Goal: Task Accomplishment & Management: Use online tool/utility

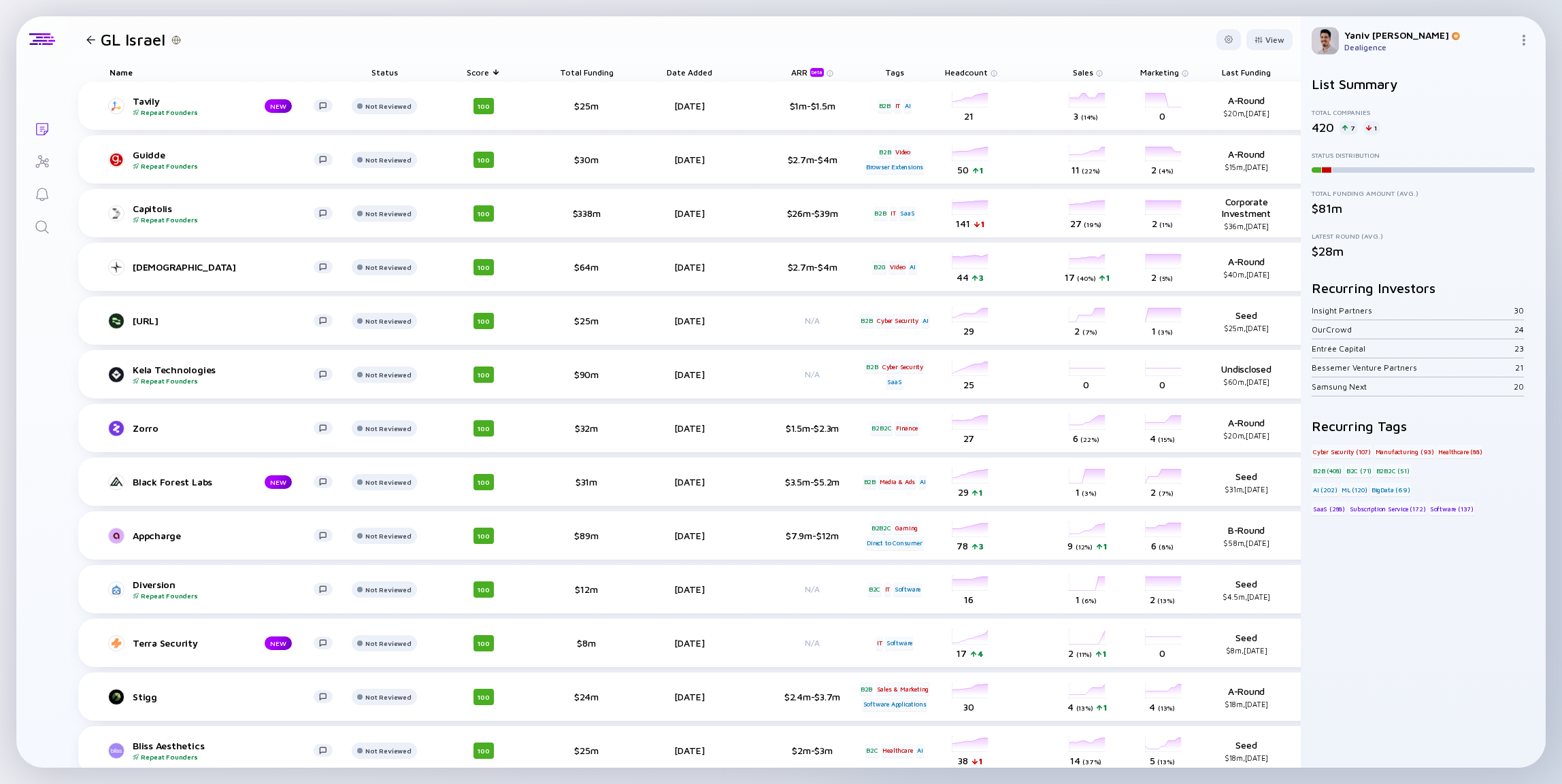
click at [107, 40] on h1 "GL Israel" at bounding box center [133, 39] width 65 height 19
click at [107, 38] on h1 "GL Israel" at bounding box center [133, 39] width 65 height 19
click at [109, 38] on h1 "GL Israel" at bounding box center [133, 39] width 65 height 19
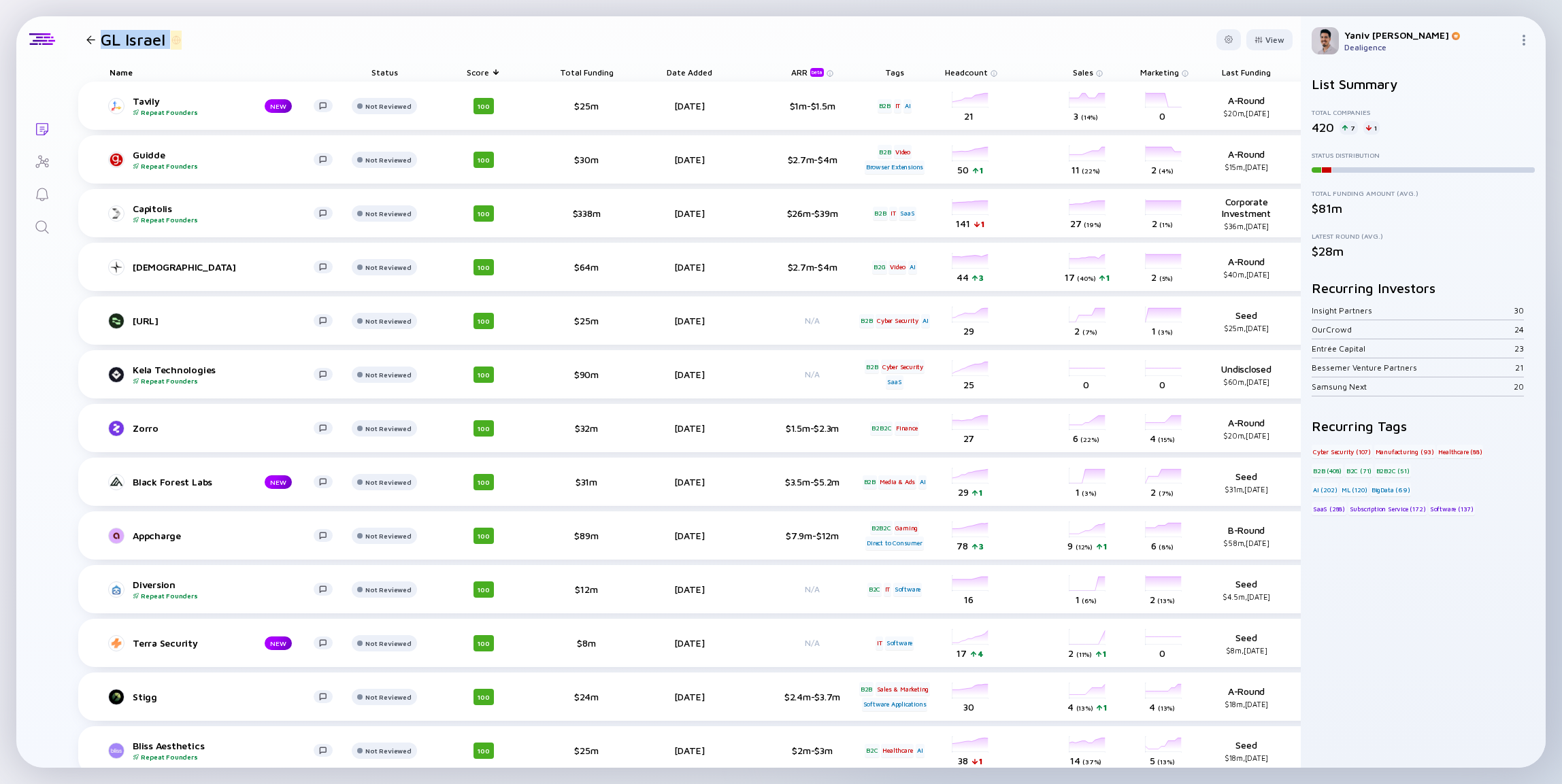
click at [109, 38] on h1 "GL Israel" at bounding box center [133, 39] width 65 height 19
copy h1 "GL Israel"
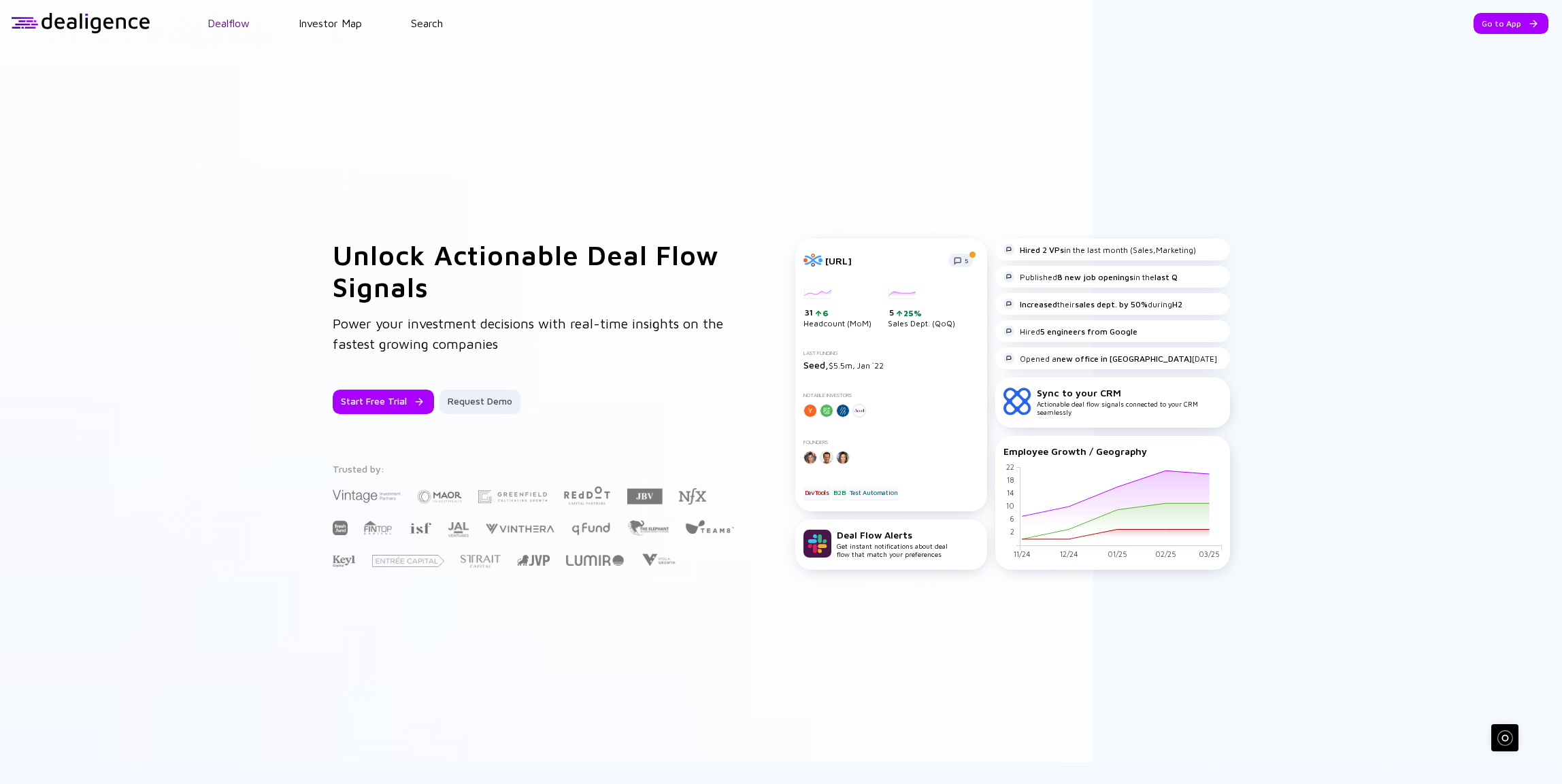
click at [242, 25] on link "Dealflow" at bounding box center [229, 23] width 42 height 12
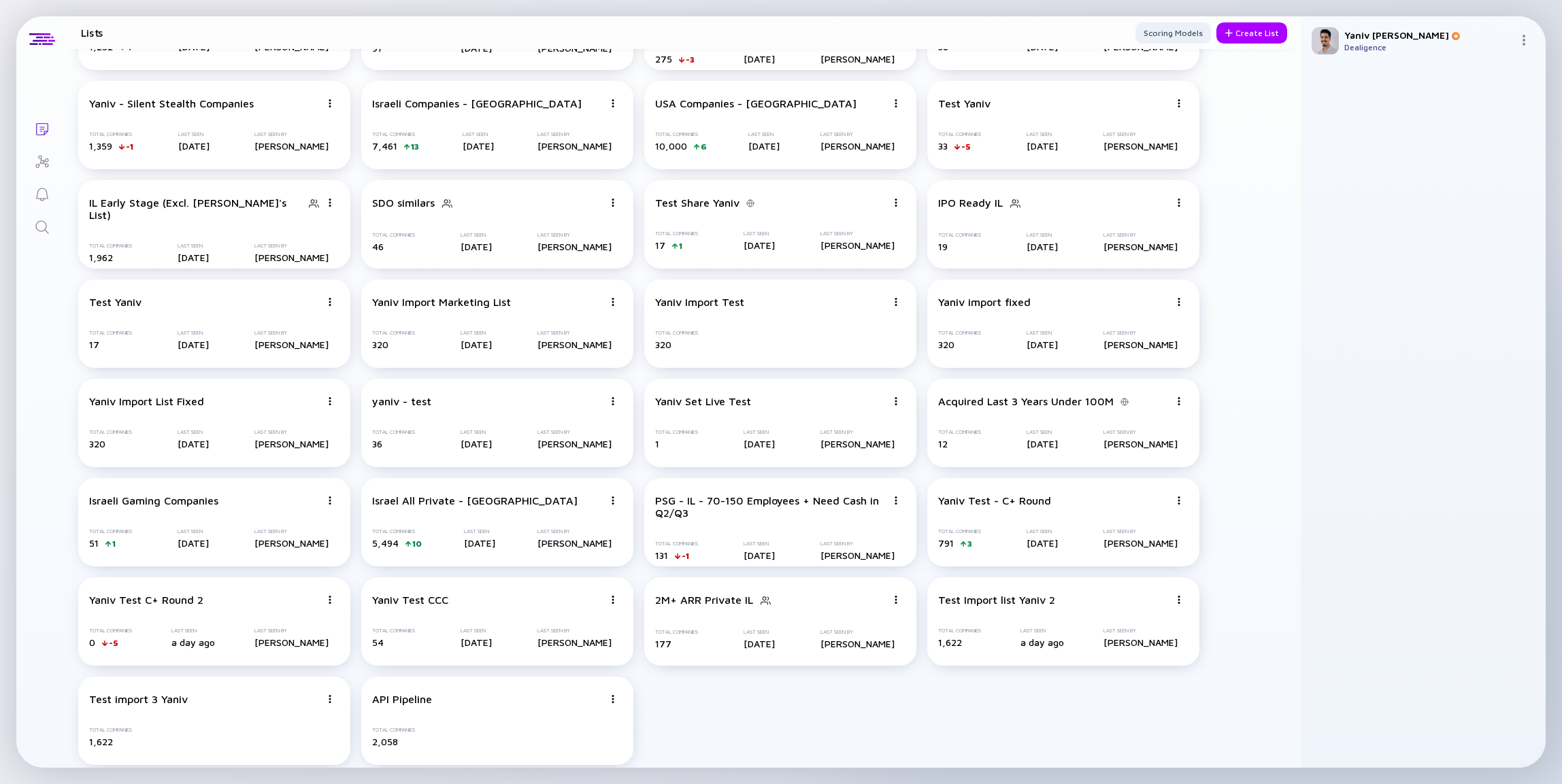
scroll to position [100, 0]
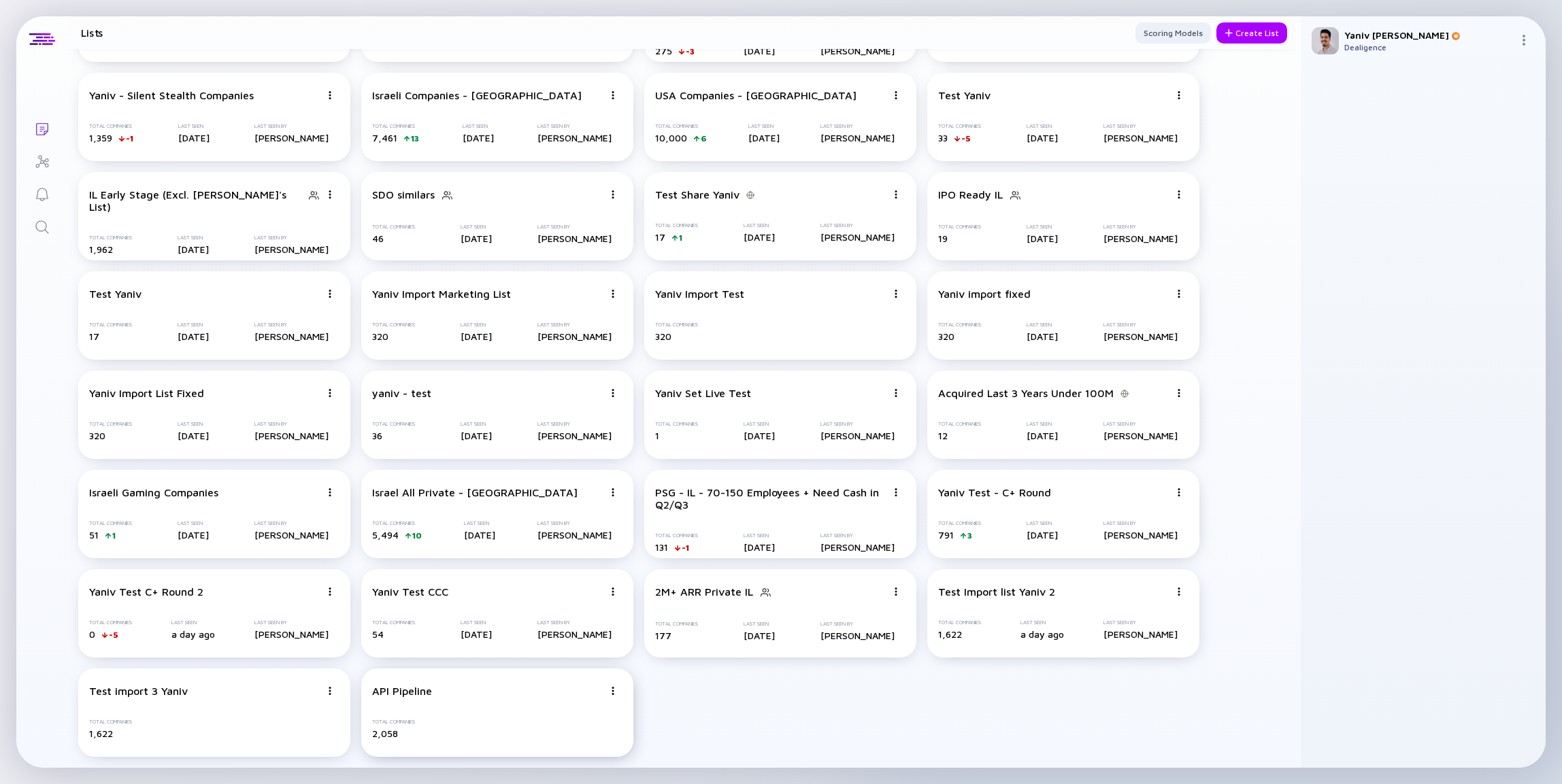
click at [513, 712] on div "API Pipeline Total Companies 2,058" at bounding box center [497, 712] width 272 height 88
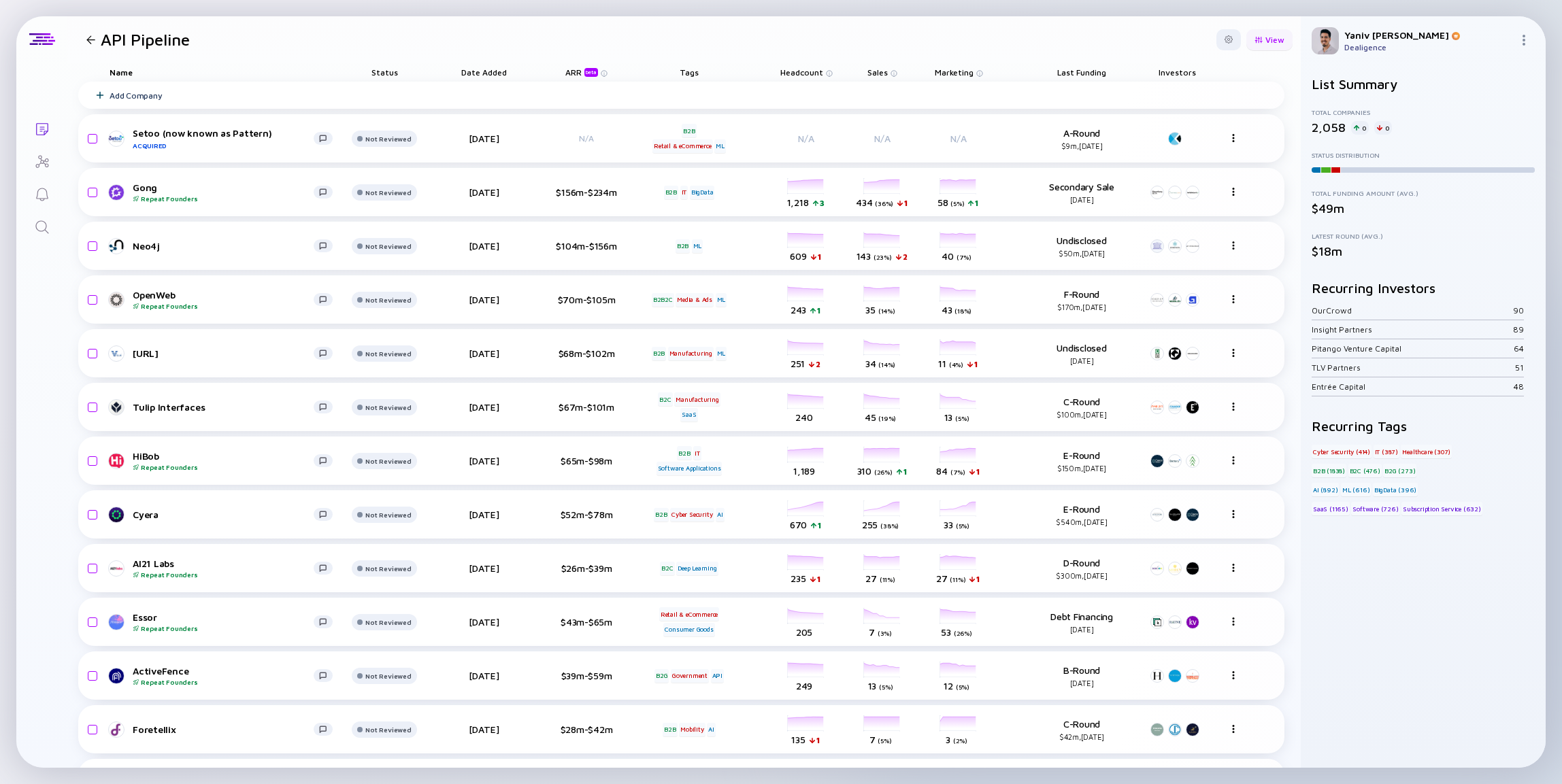
click at [1275, 33] on div "View" at bounding box center [1270, 40] width 47 height 21
click at [1210, 72] on div "Total Funding" at bounding box center [1236, 66] width 91 height 27
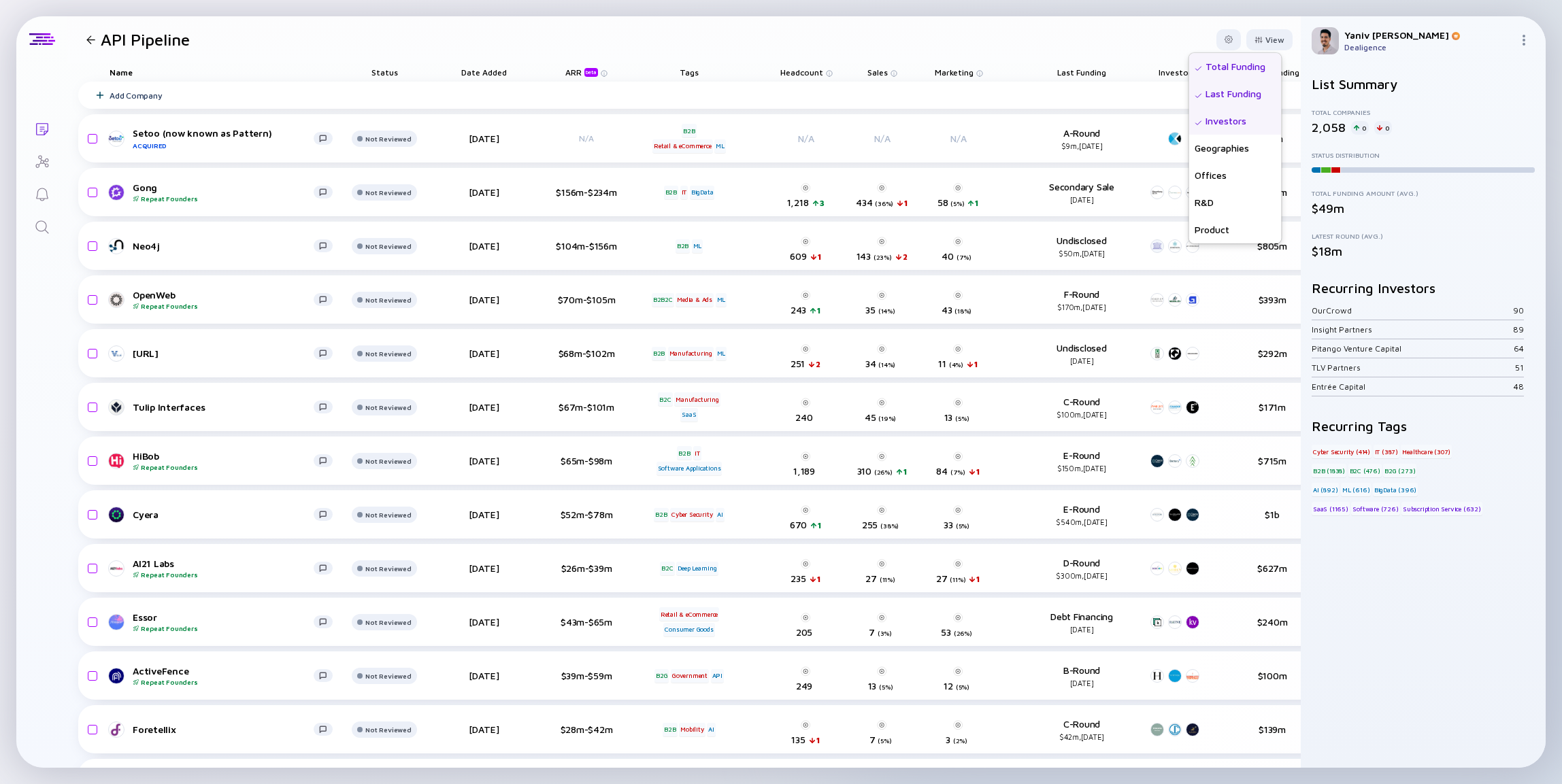
click at [1083, 13] on div "Lists API Pipeline View Name Status Score Tags ARR beta Founders Date Added Hea…" at bounding box center [781, 392] width 1562 height 784
drag, startPoint x: 1271, startPoint y: 76, endPoint x: 469, endPoint y: 66, distance: 802.1
click at [469, 66] on div "Name Status Date Added ARR beta Tags Headcount Sales Marketing Last Funding Inv…" at bounding box center [711, 72] width 1265 height 19
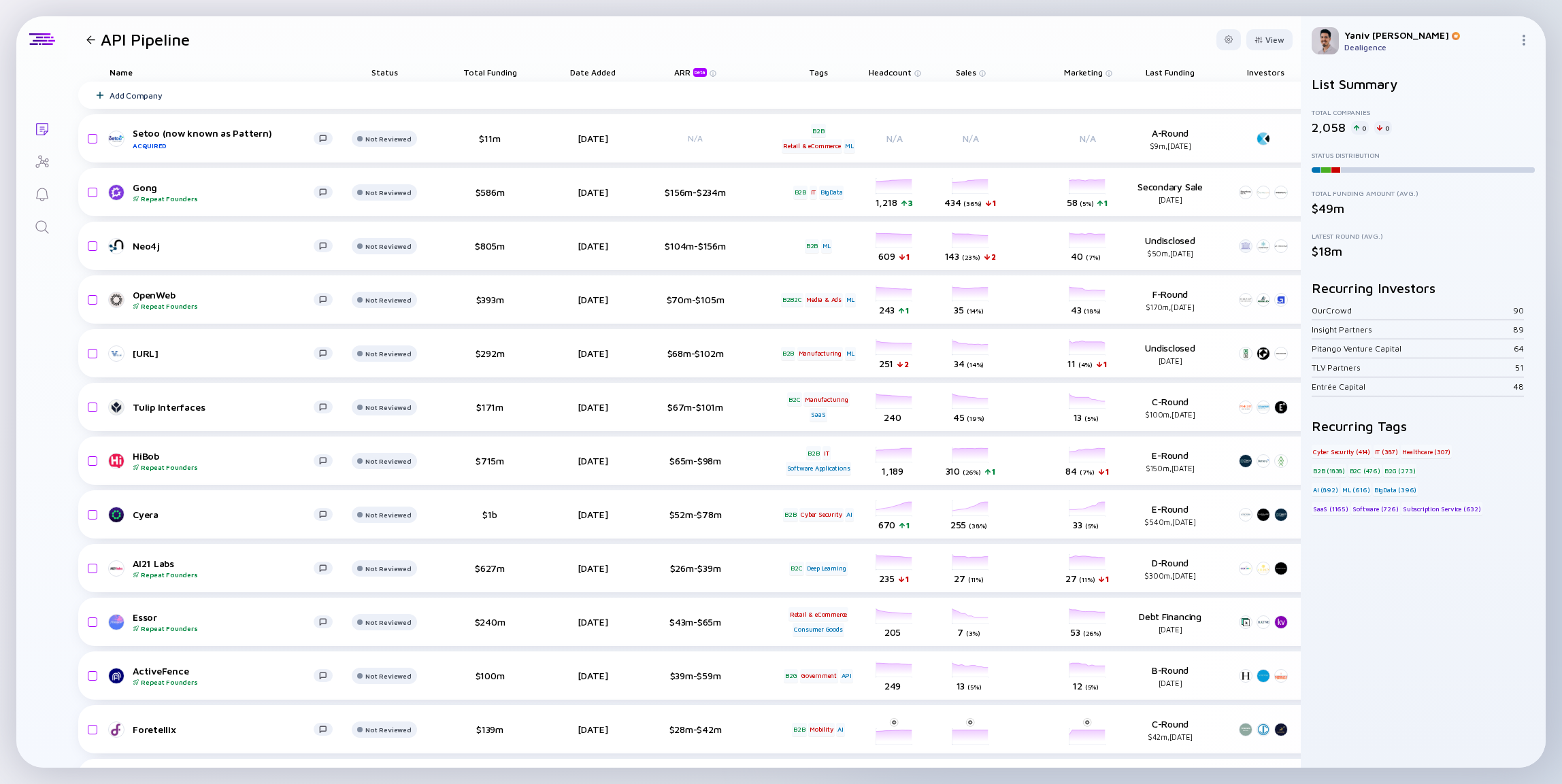
click at [491, 72] on span "Total Funding" at bounding box center [490, 72] width 53 height 10
click at [590, 93] on div "( Descending )" at bounding box center [588, 93] width 42 height 8
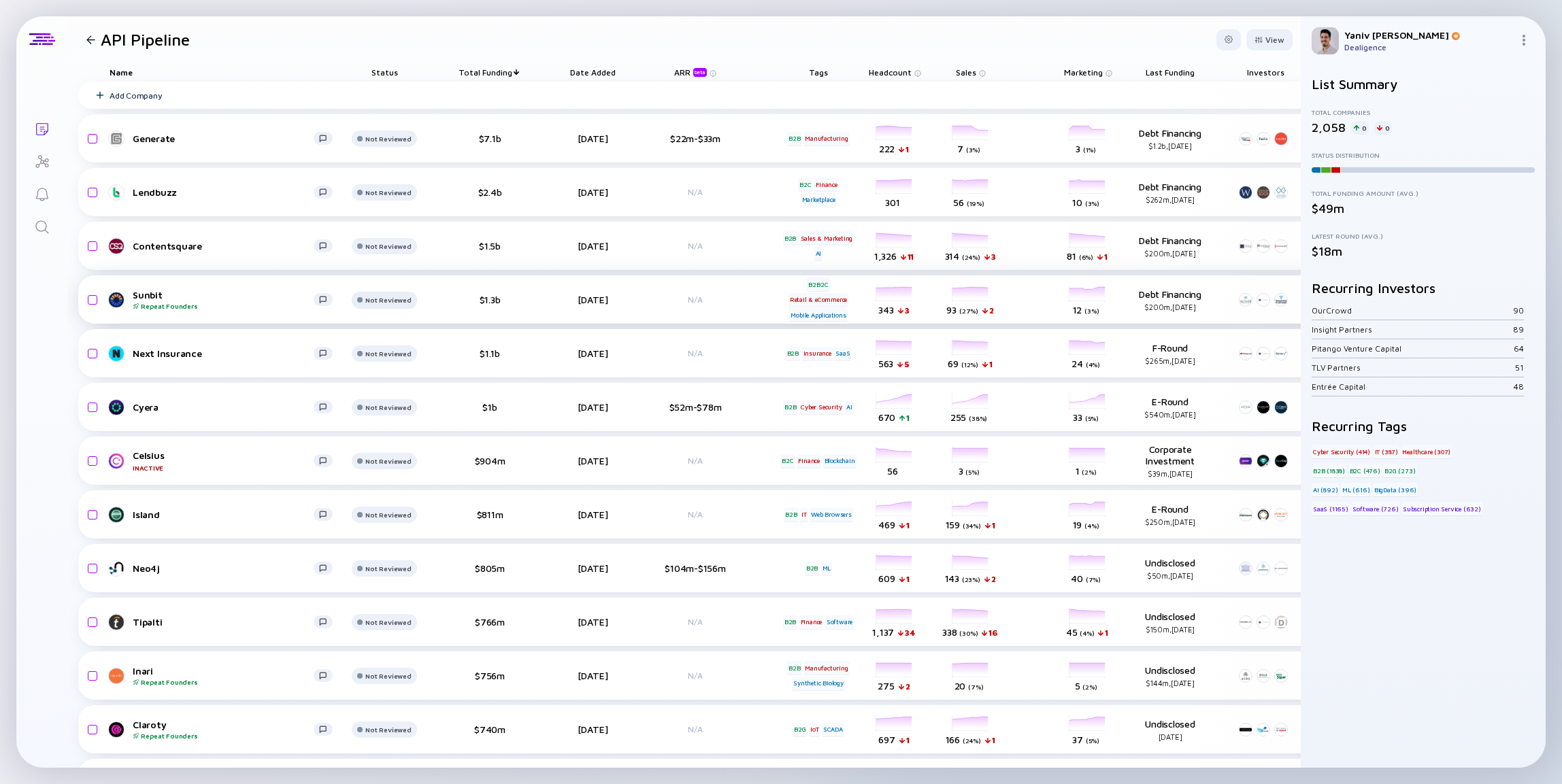
click at [827, 29] on header "API Pipeline View" at bounding box center [684, 40] width 1233 height 47
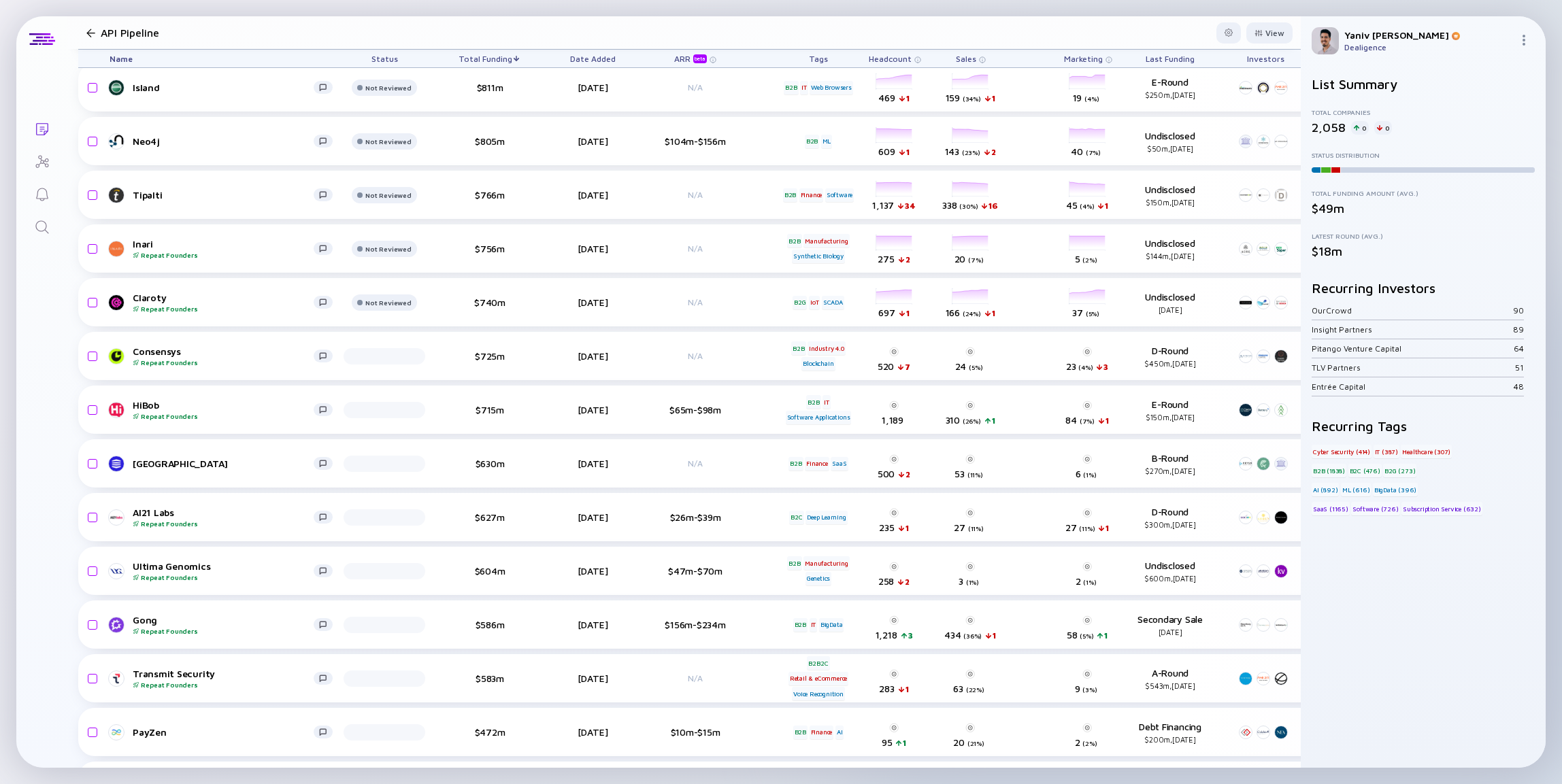
scroll to position [458, 0]
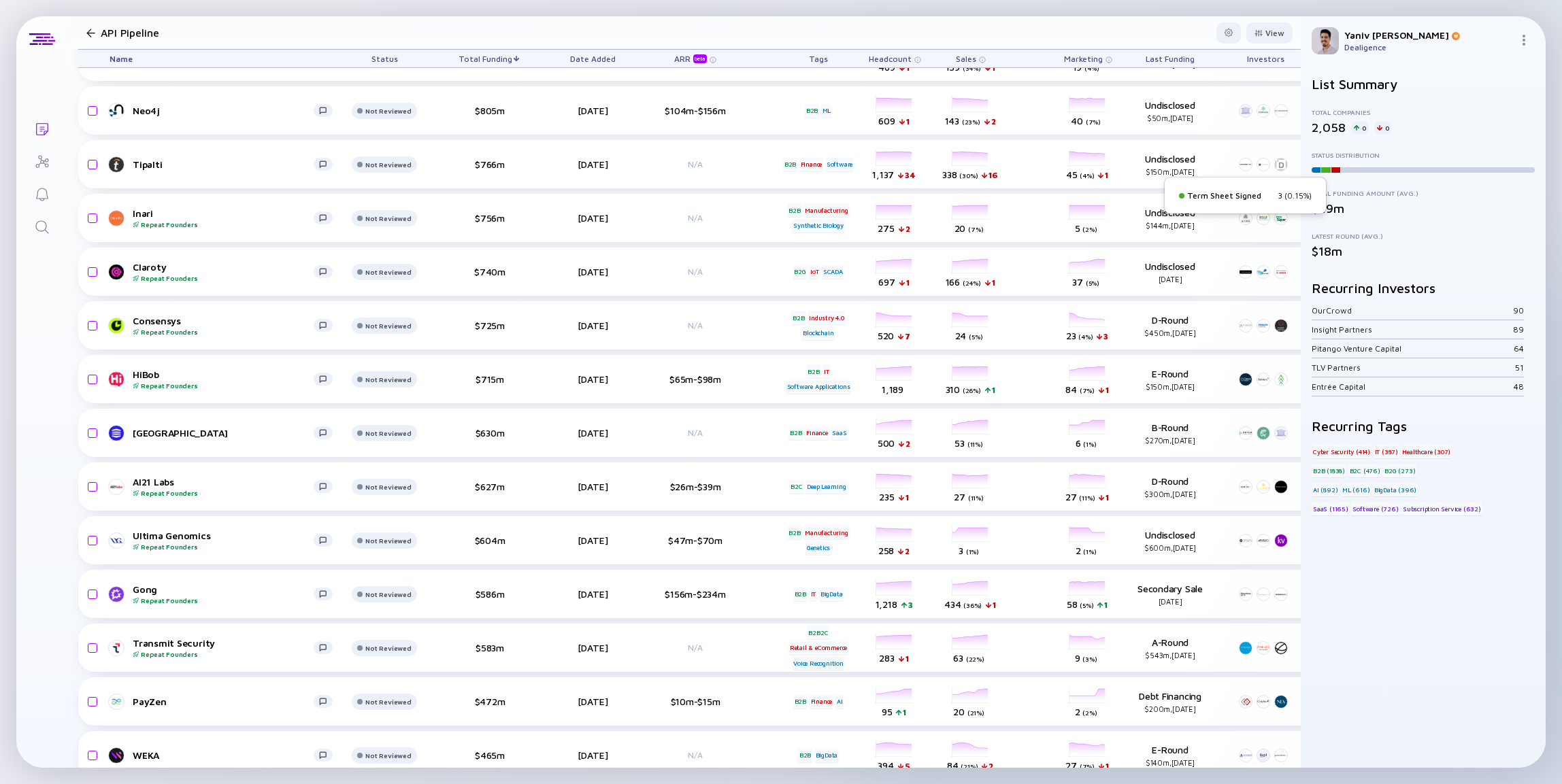
click at [1326, 171] on div at bounding box center [1325, 173] width 9 height 11
click at [1315, 173] on div "Total Companies 2,058 0 0 Status Distribution Total Funding Amount (Avg.) $49m …" at bounding box center [1423, 183] width 223 height 150
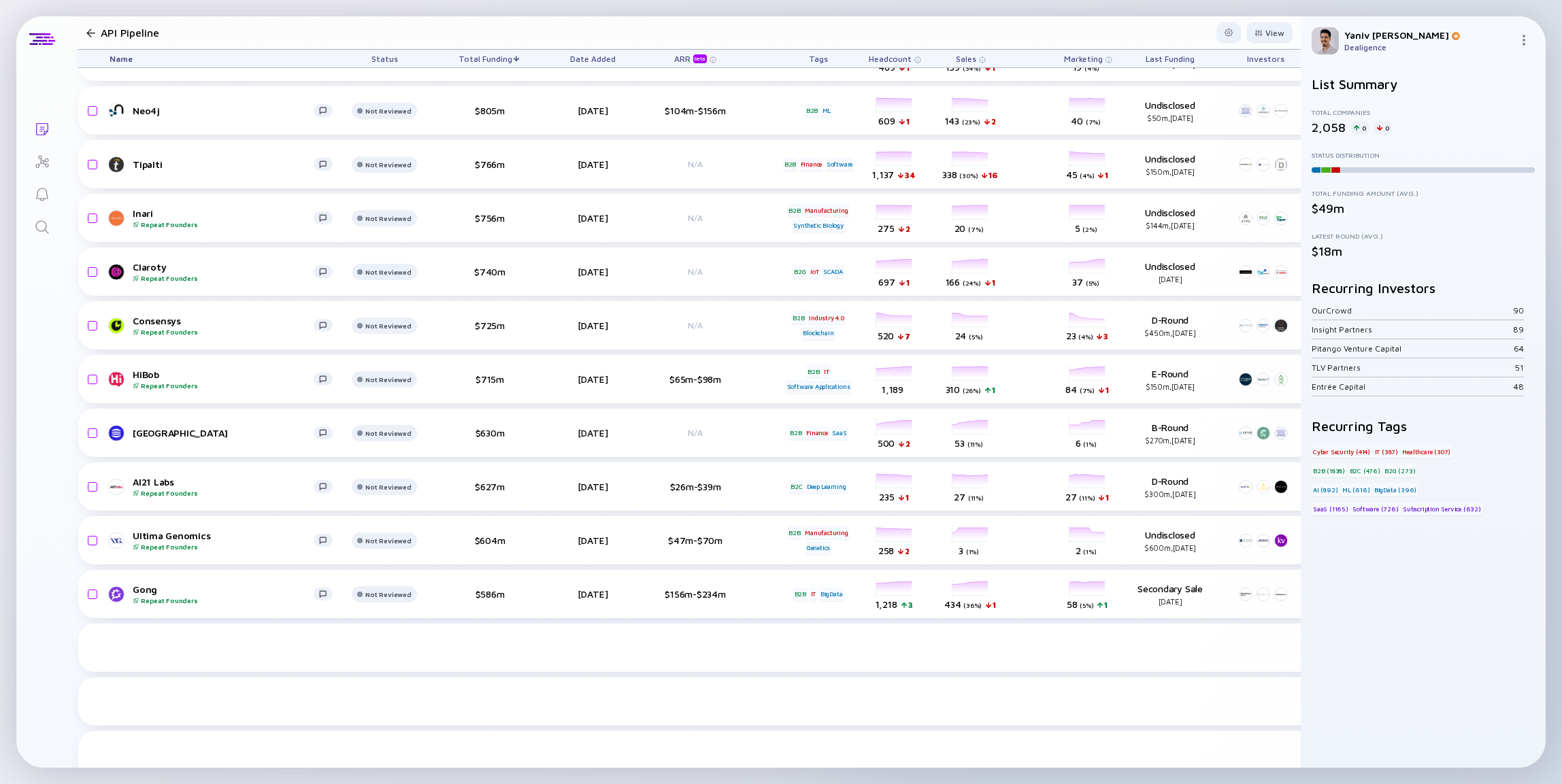
scroll to position [29, 0]
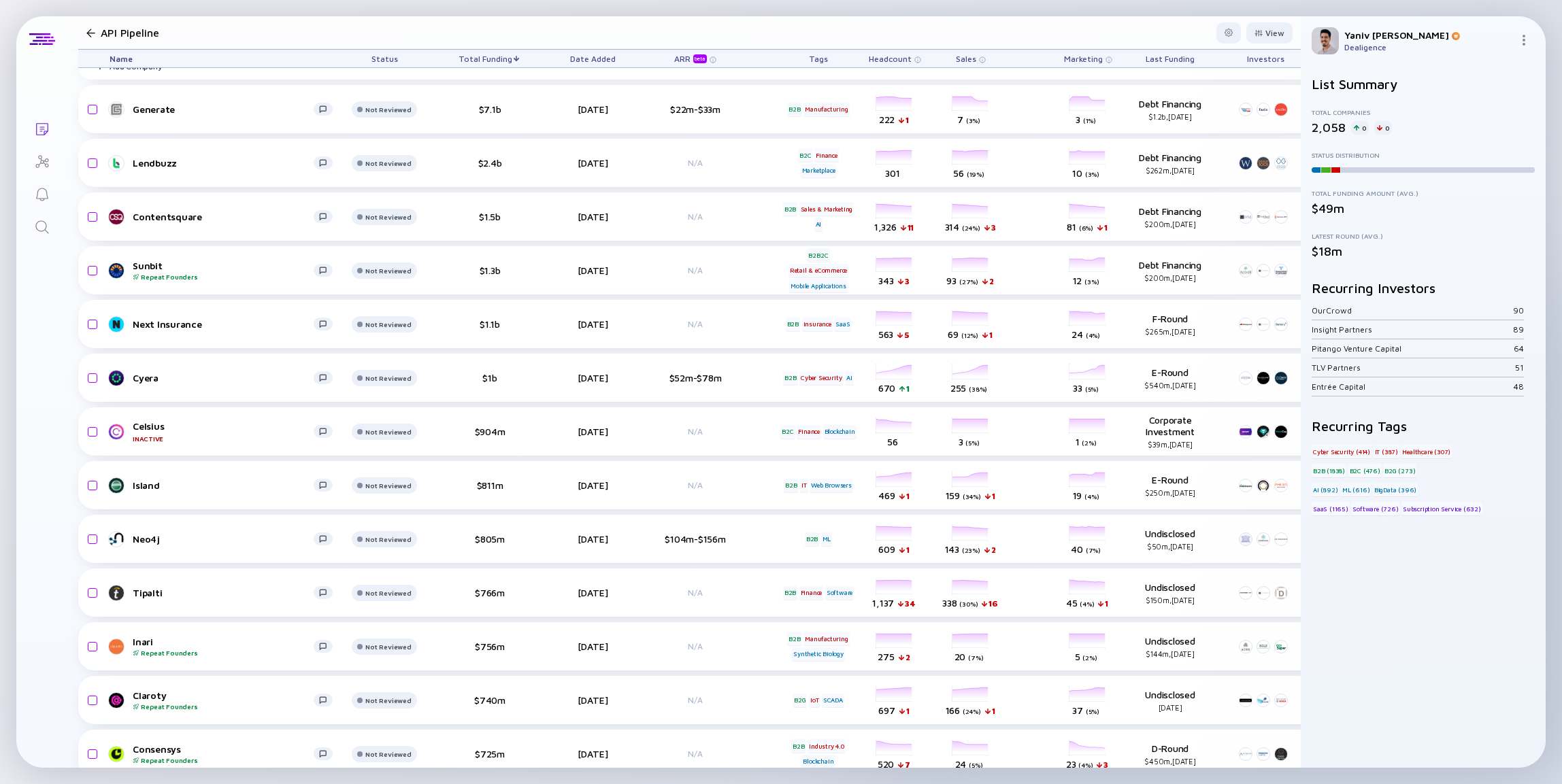
click at [44, 131] on icon "Lists" at bounding box center [42, 129] width 13 height 12
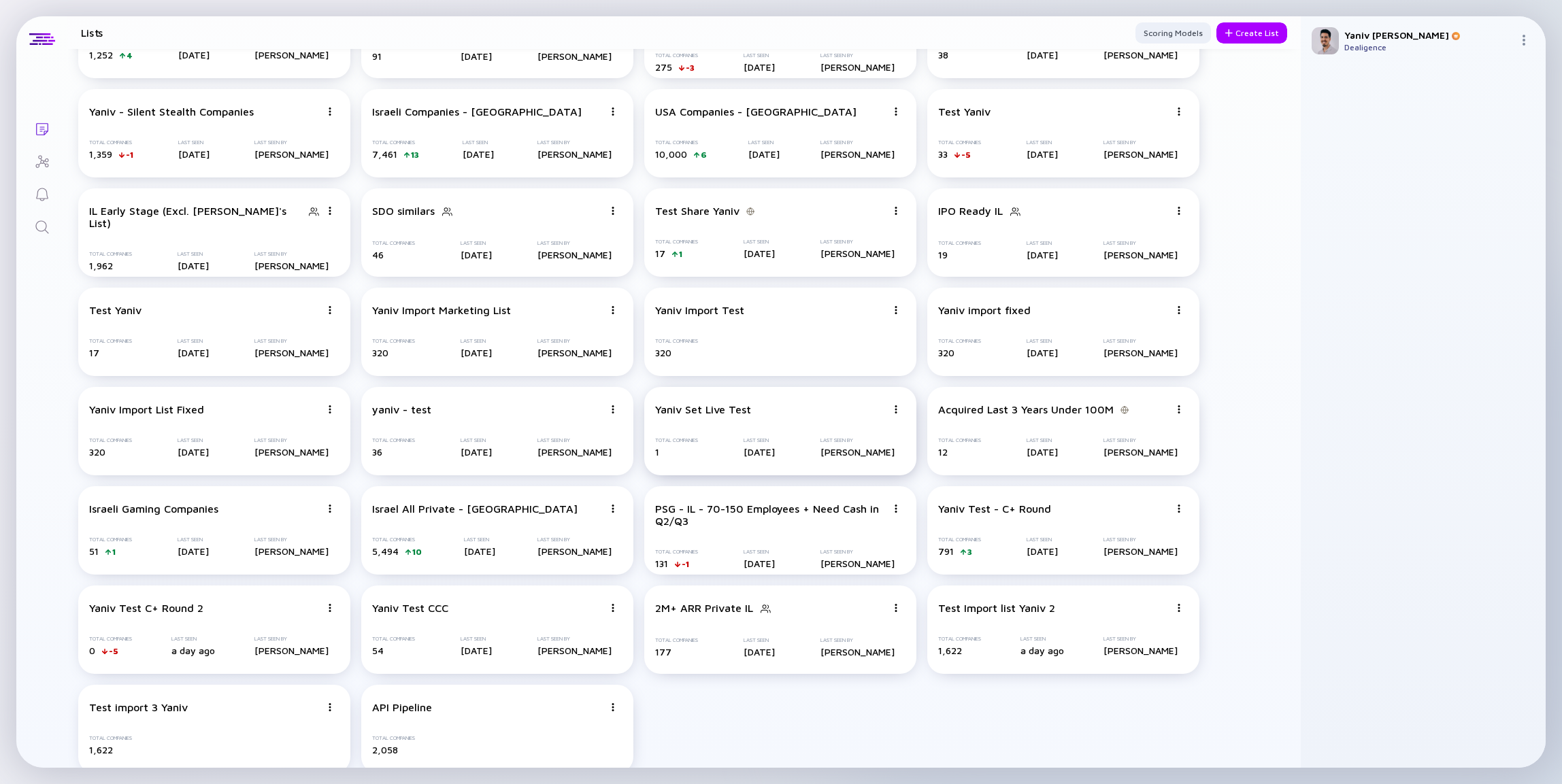
scroll to position [100, 0]
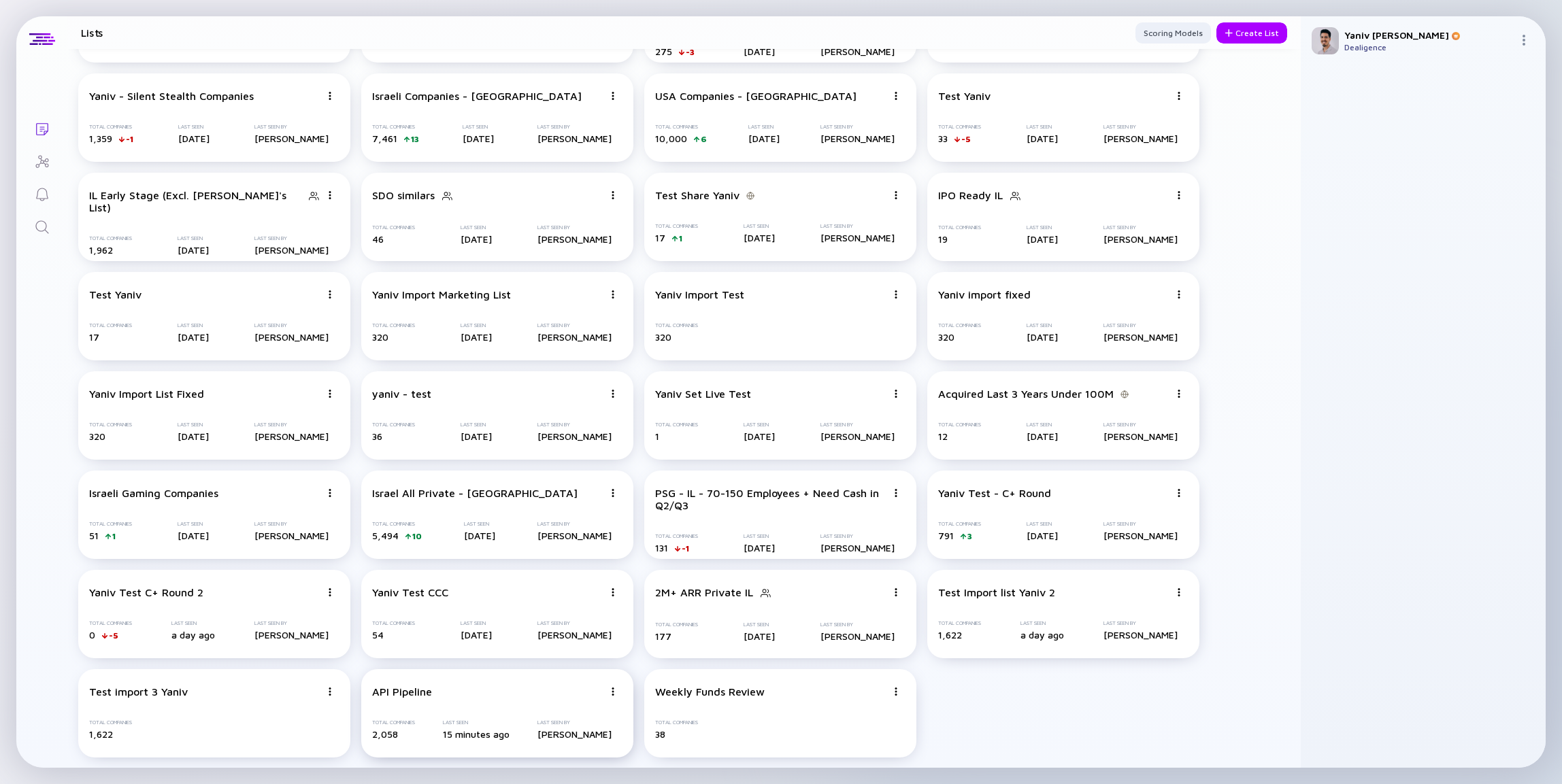
scroll to position [100, 0]
click at [716, 694] on div "Weekly Funds Review" at bounding box center [710, 691] width 110 height 12
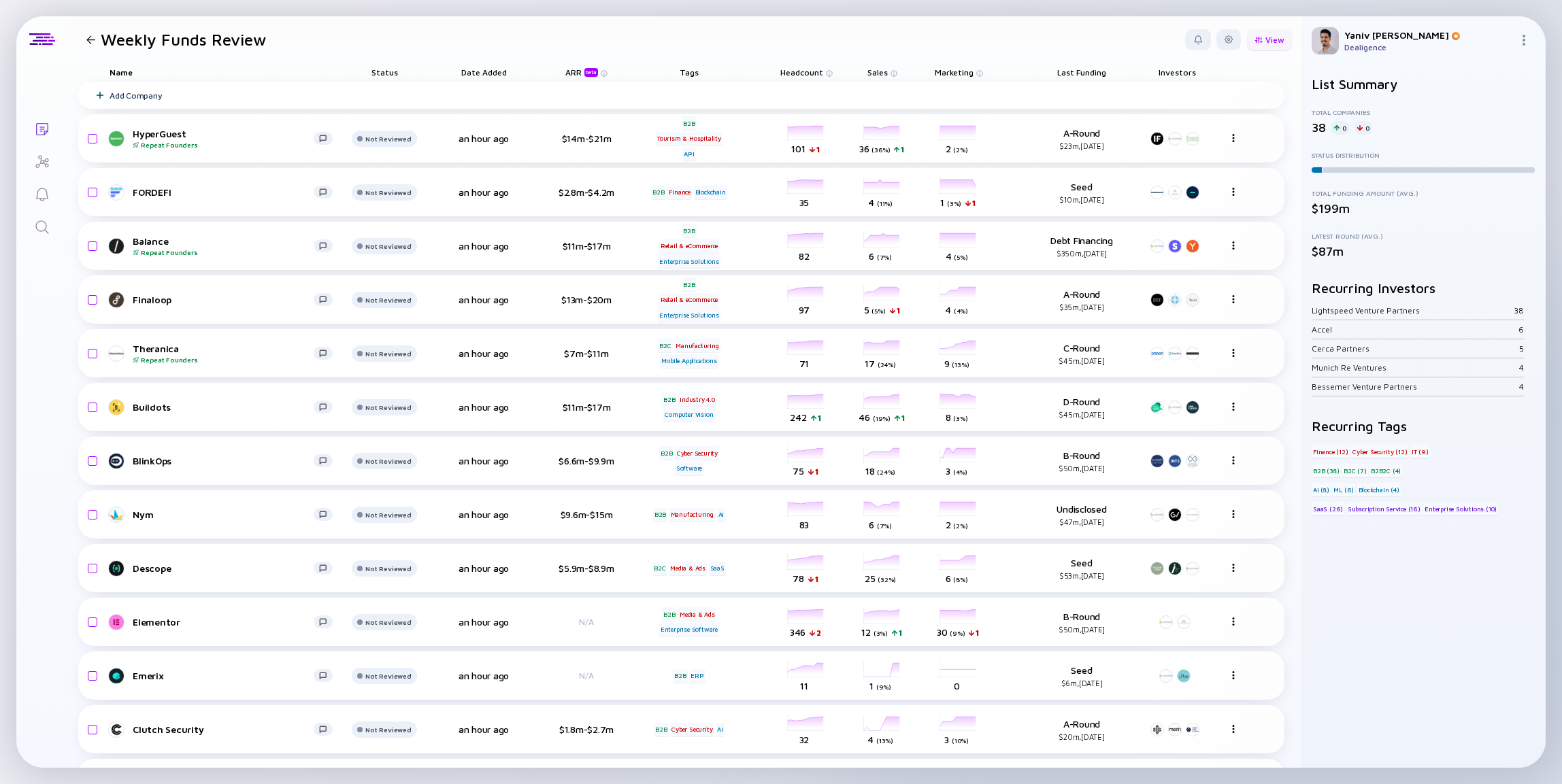
click at [1254, 42] on div at bounding box center [1258, 40] width 8 height 8
click at [1233, 173] on div "Total Funding" at bounding box center [1236, 175] width 91 height 27
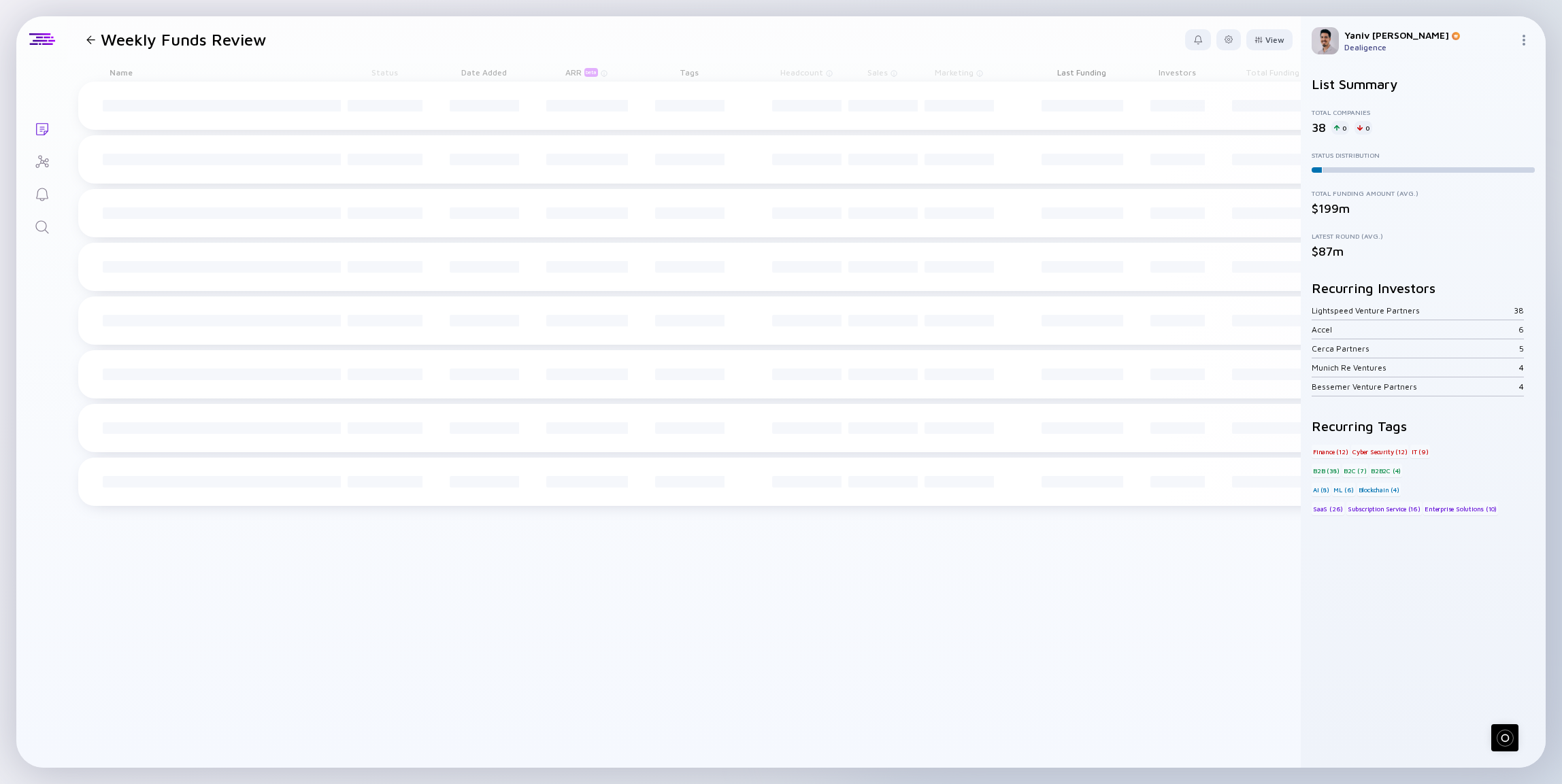
click at [1081, 15] on div "Lists Weekly Funds Review View Name Status Score Tags ARR beta Founders Date Ad…" at bounding box center [781, 392] width 1562 height 784
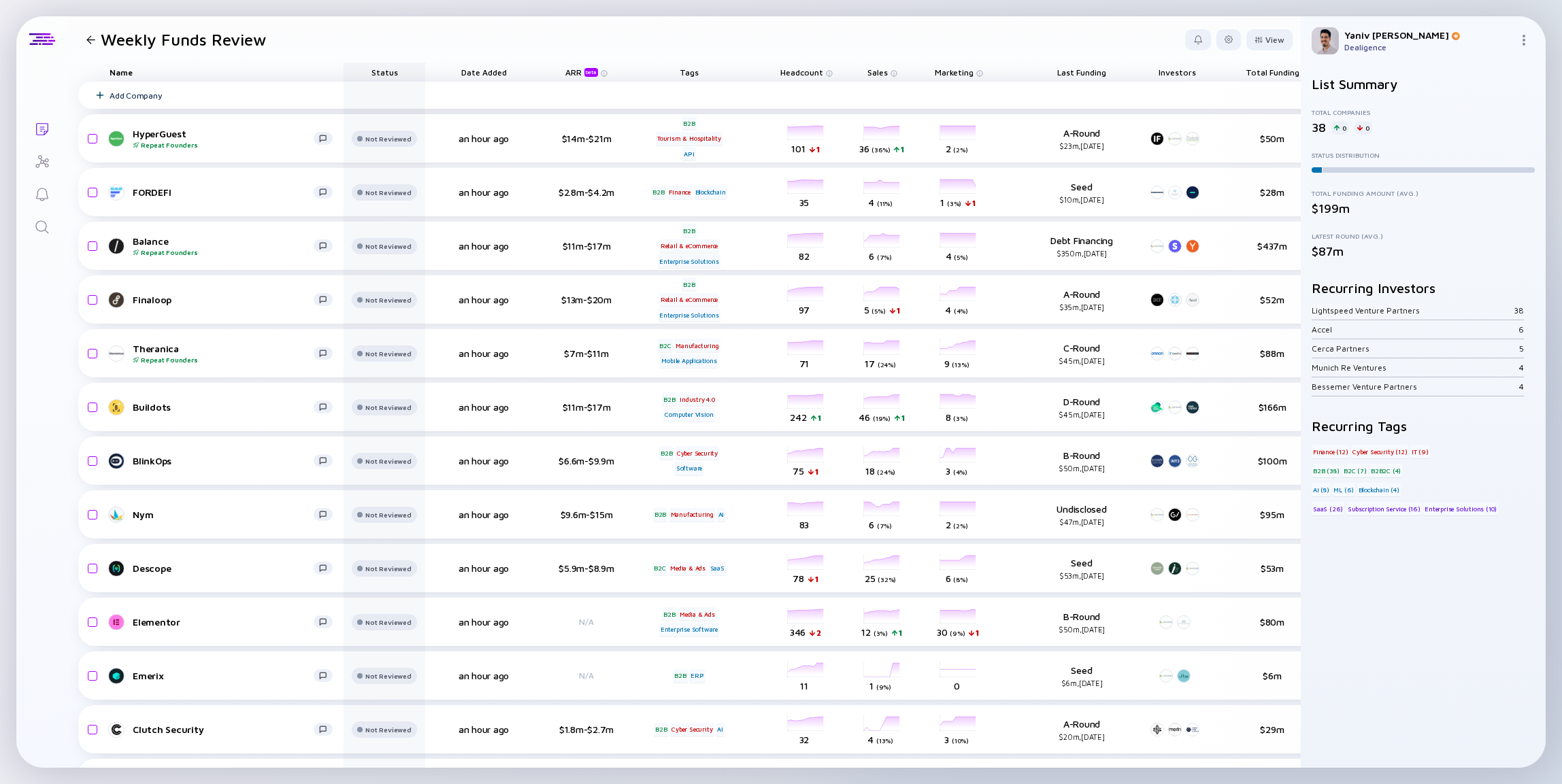
drag, startPoint x: 902, startPoint y: 60, endPoint x: 481, endPoint y: 82, distance: 421.6
click at [481, 83] on div "Name Status Date Added ARR beta Tags Headcount Sales Marketing Last Funding Inv…" at bounding box center [713, 626] width 1293 height 1126
drag, startPoint x: 1276, startPoint y: 72, endPoint x: 456, endPoint y: 73, distance: 820.0
click at [456, 74] on div "Name Status Date Added ARR beta Tags Headcount Sales Marketing Last Funding Inv…" at bounding box center [711, 72] width 1265 height 19
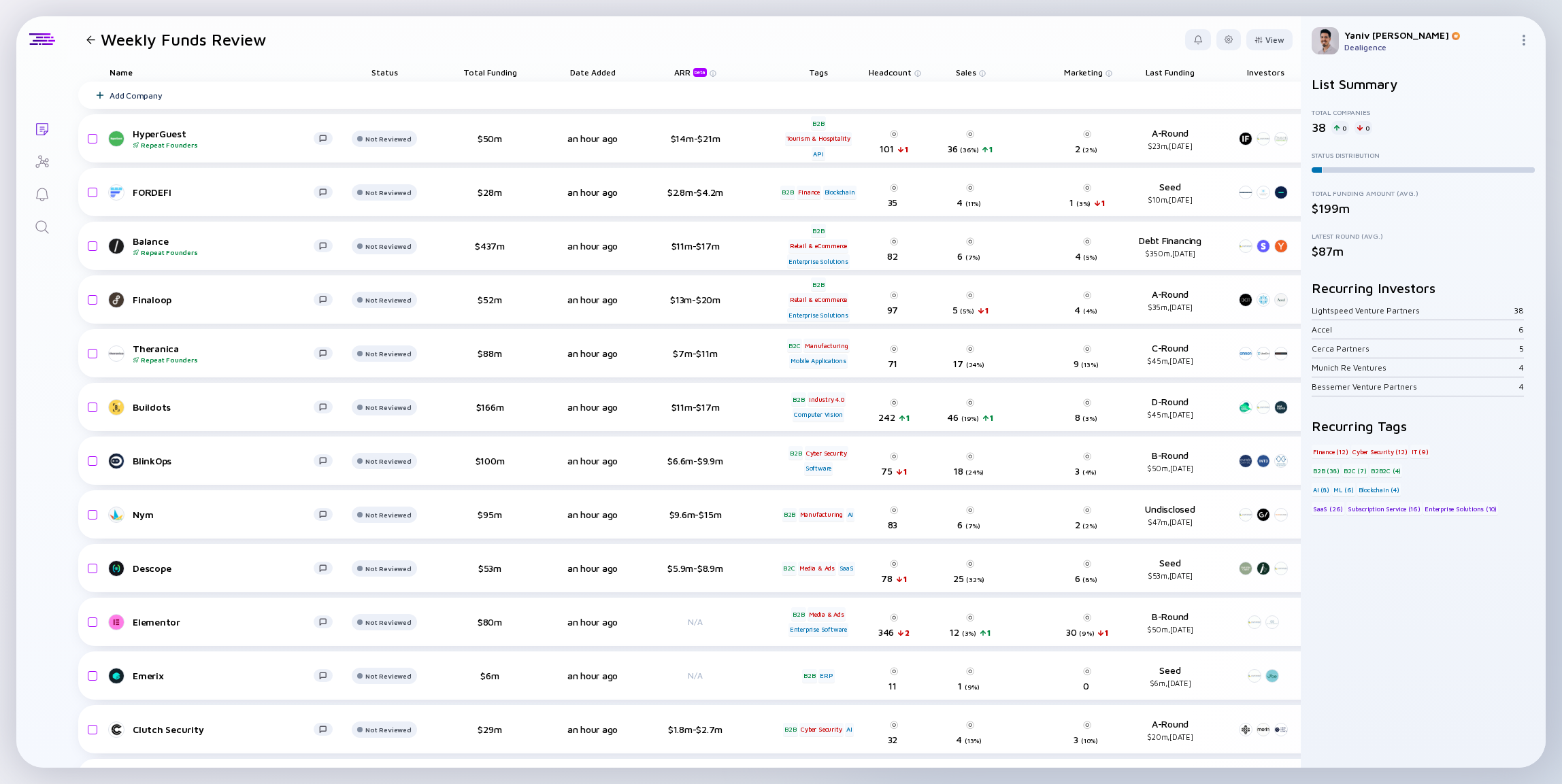
click at [499, 72] on span "Total Funding" at bounding box center [490, 72] width 53 height 10
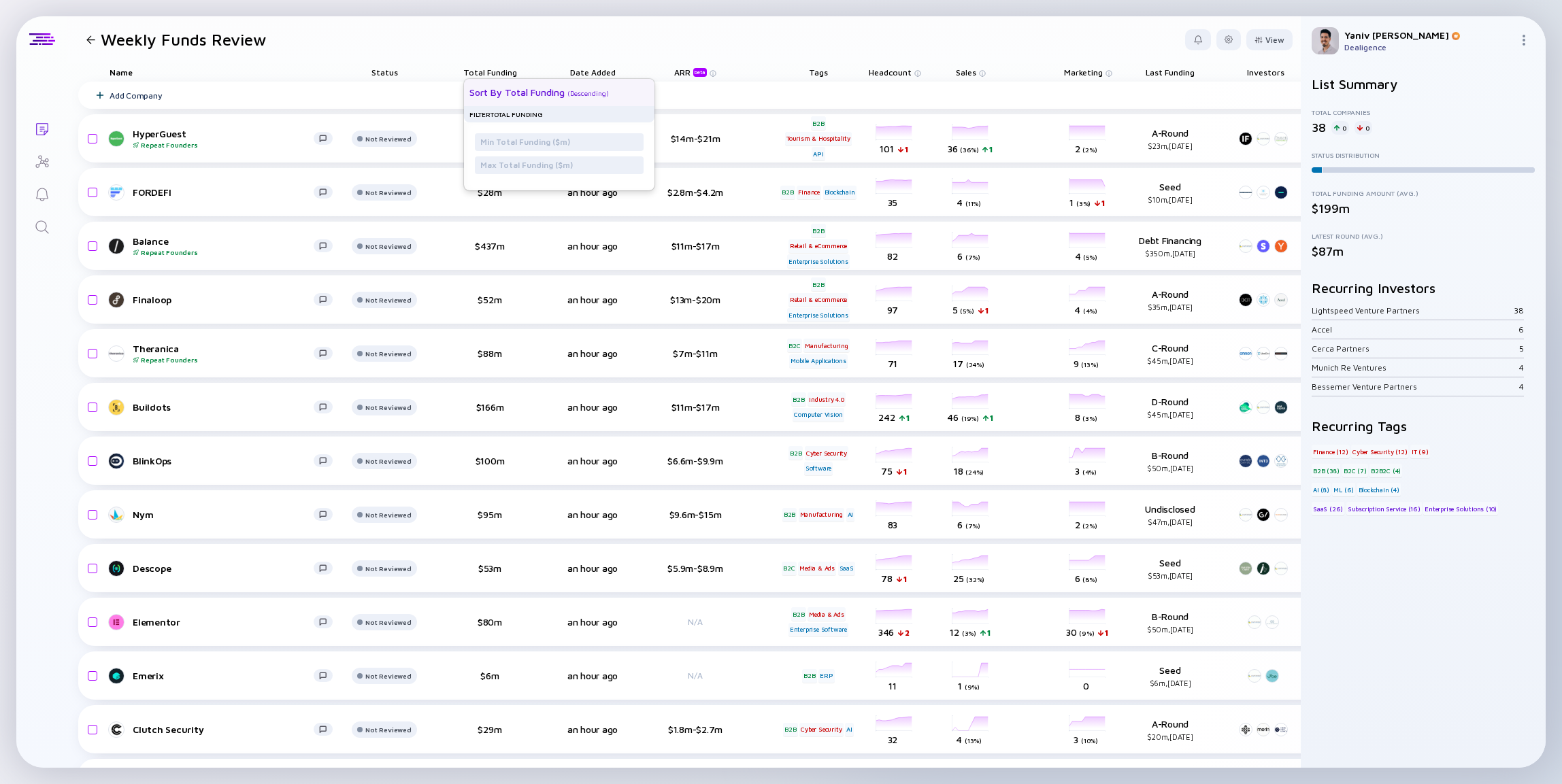
click at [527, 96] on div "Sort by Total Funding" at bounding box center [517, 92] width 95 height 12
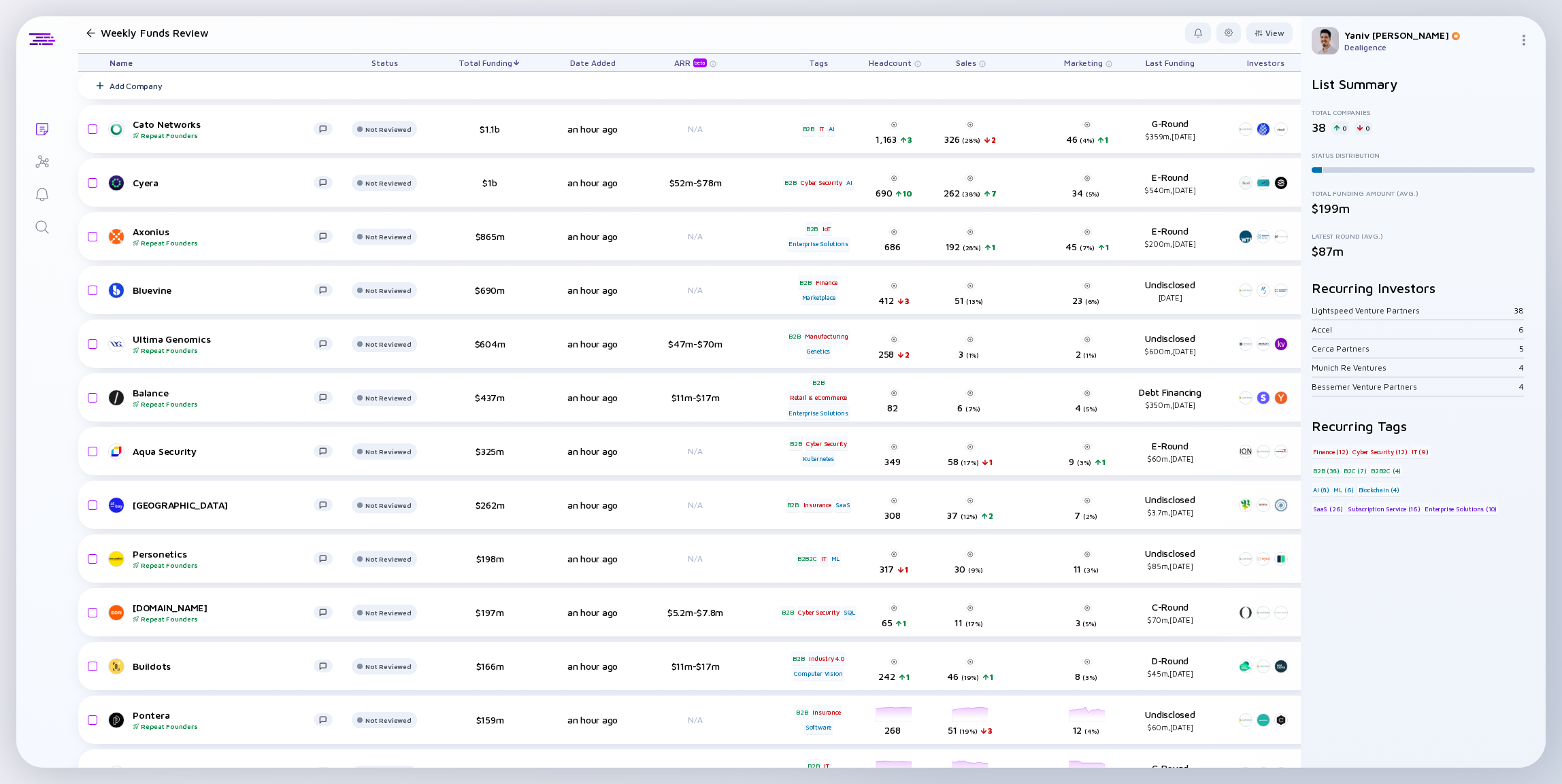
scroll to position [0, 0]
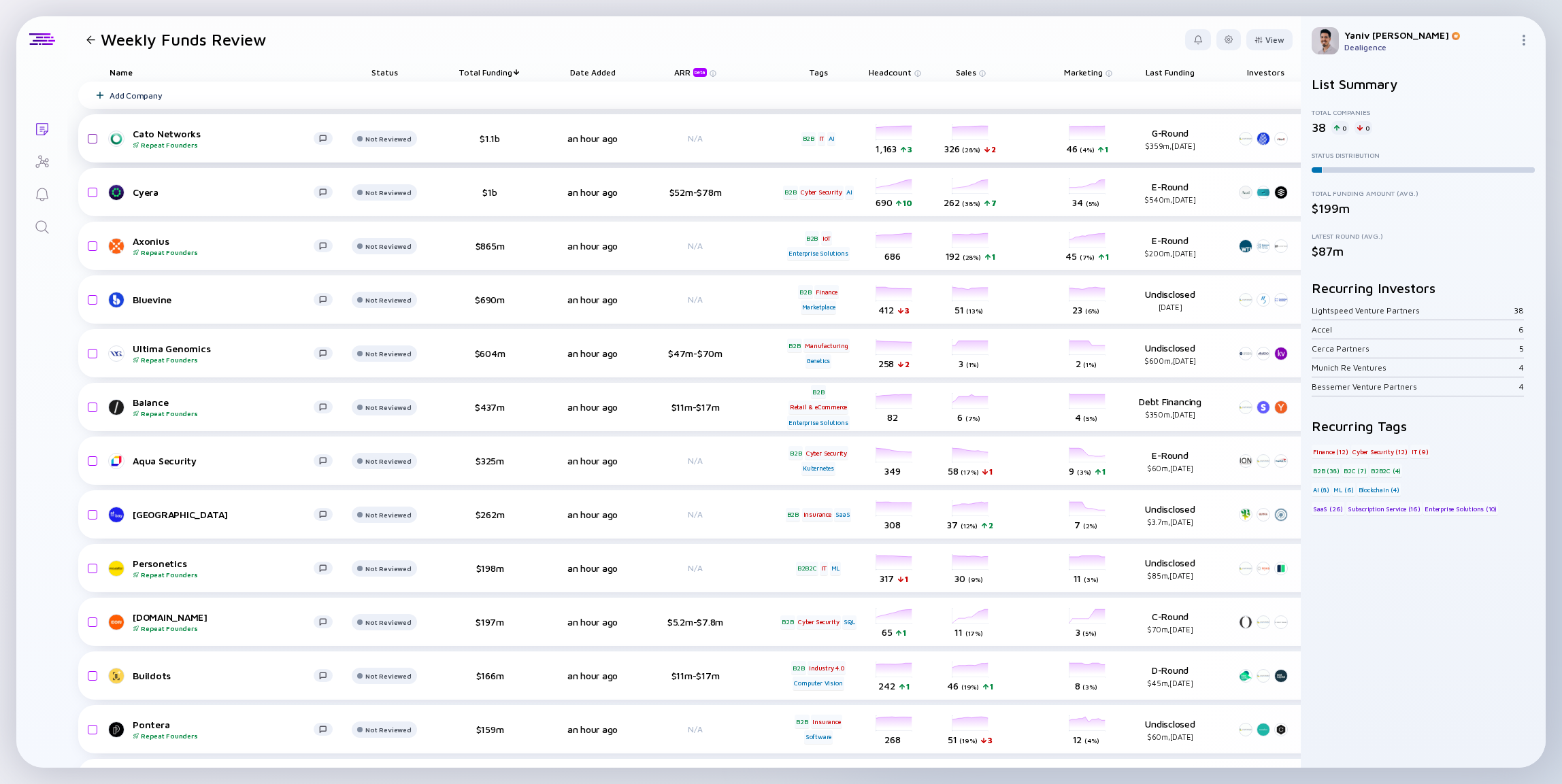
click at [90, 138] on input "checkbox" at bounding box center [91, 138] width 17 height 31
checkbox input "true"
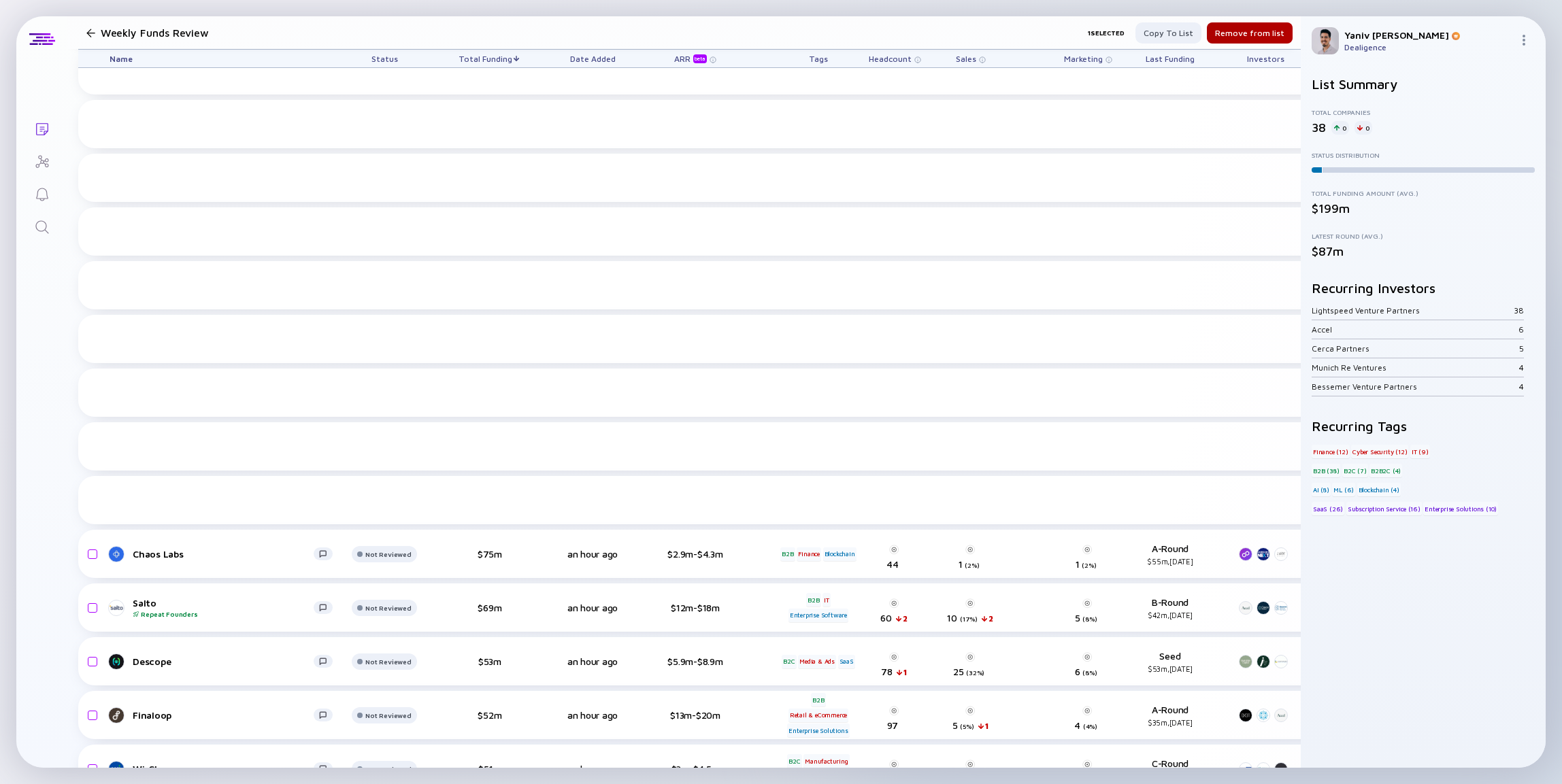
scroll to position [1399, 0]
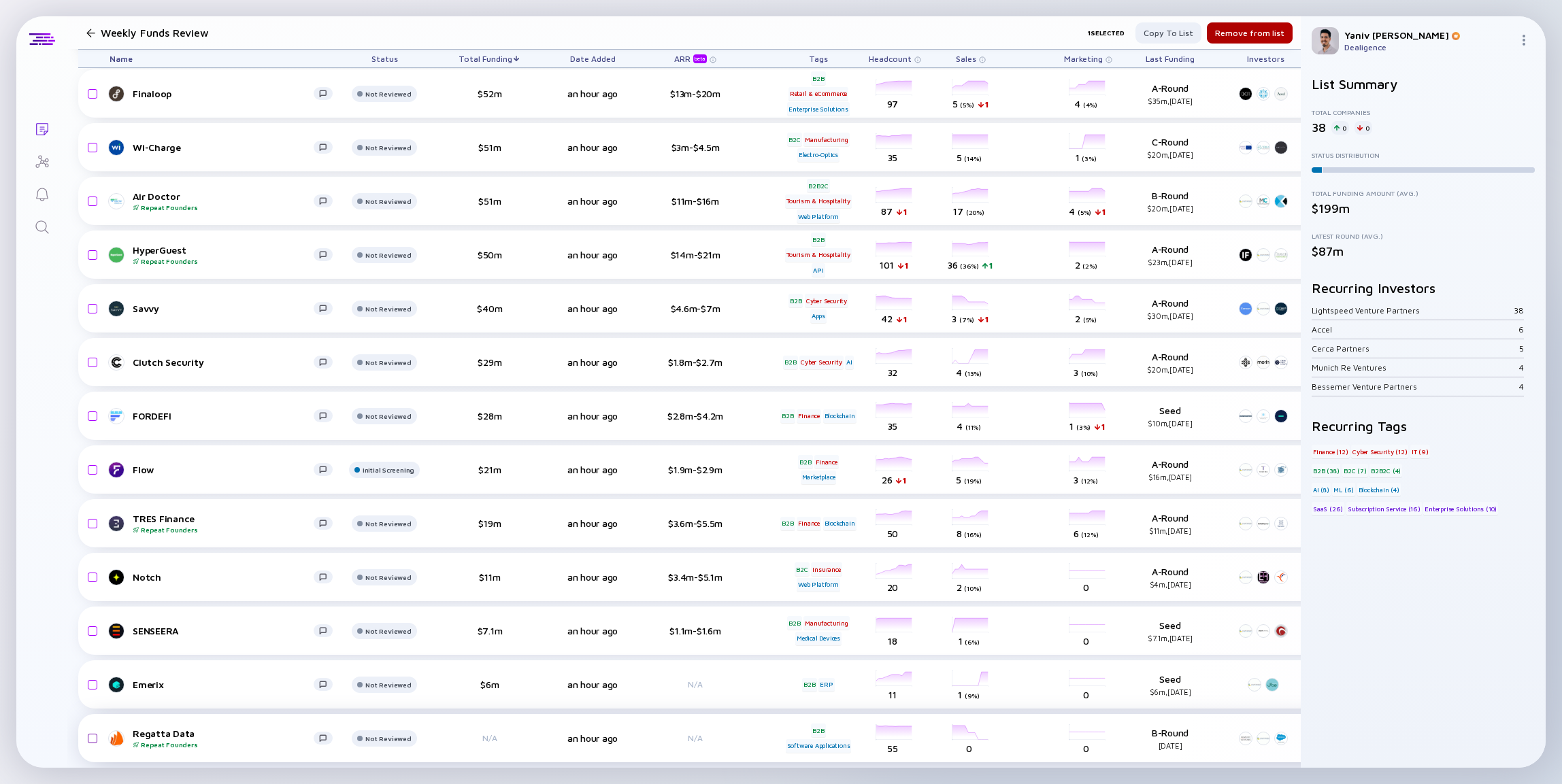
click at [89, 727] on input "checkbox" at bounding box center [91, 738] width 17 height 31
click at [90, 726] on input "checkbox" at bounding box center [91, 738] width 17 height 31
click at [90, 726] on input "checkbox" at bounding box center [91, 738] width 17 height 31
click at [92, 729] on input "checkbox" at bounding box center [91, 738] width 17 height 31
checkbox input "false"
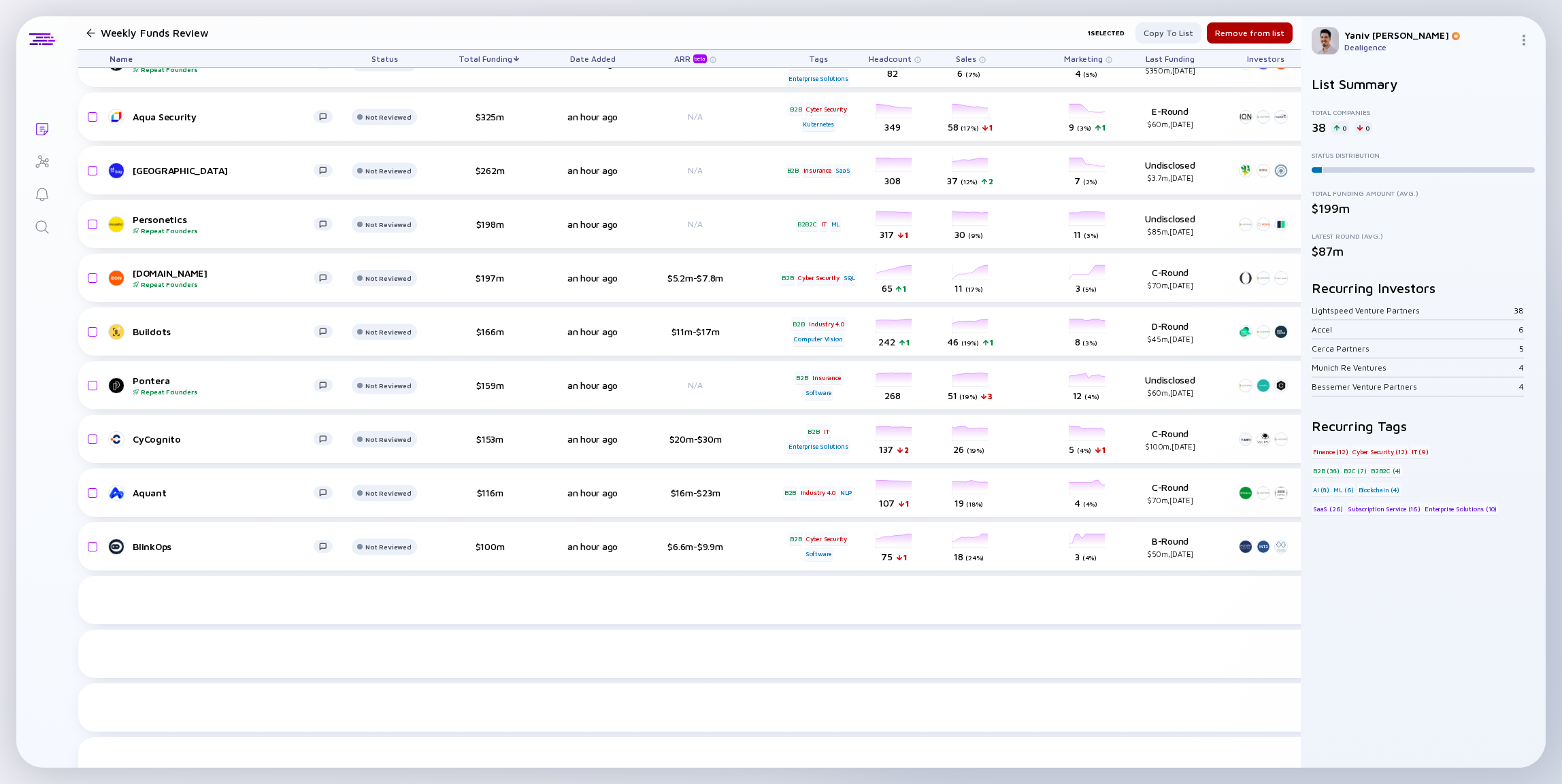
scroll to position [0, 0]
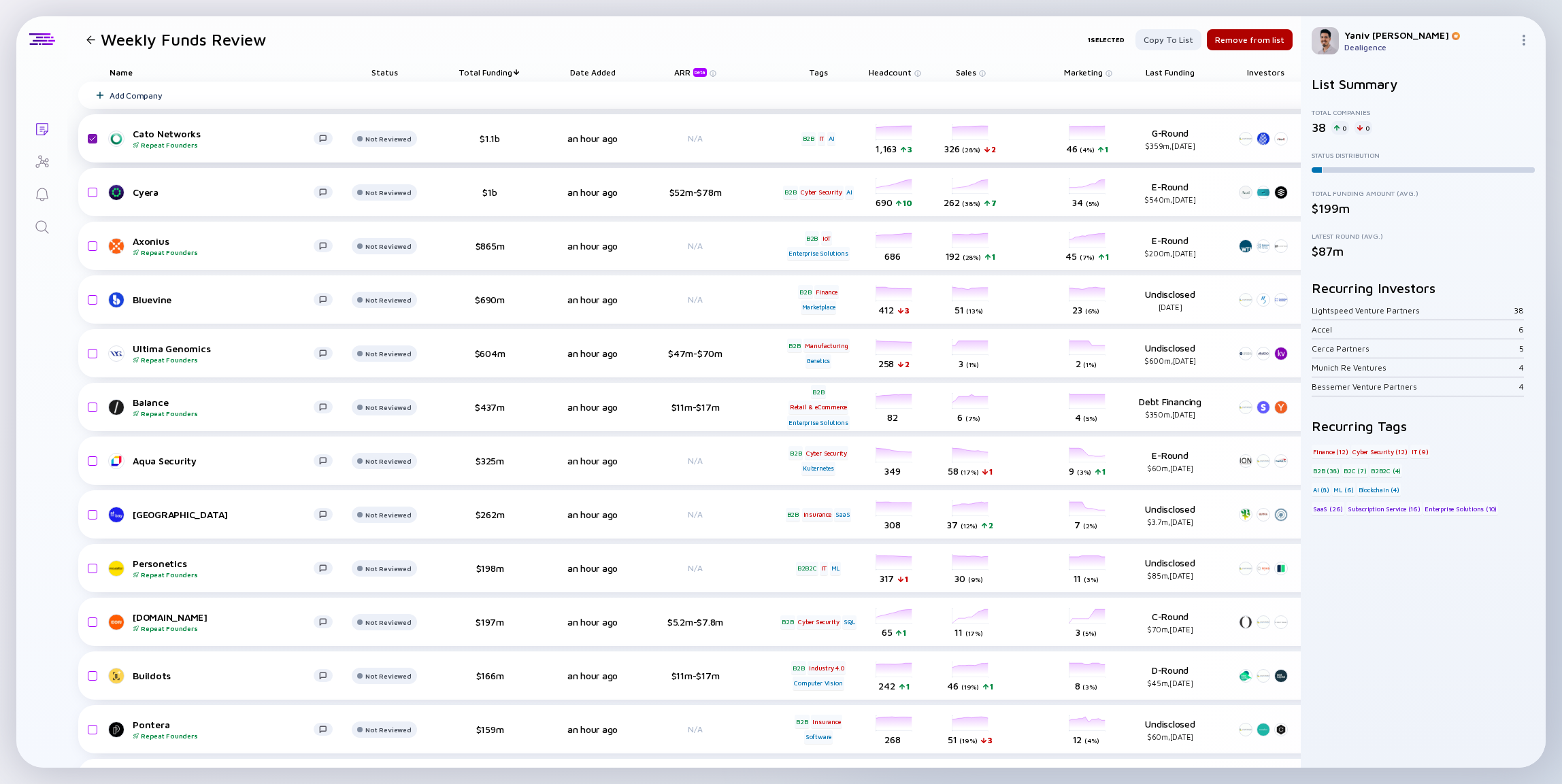
click at [94, 137] on input "checkbox" at bounding box center [91, 138] width 17 height 31
click at [93, 141] on input "checkbox" at bounding box center [91, 138] width 17 height 31
checkbox input "true"
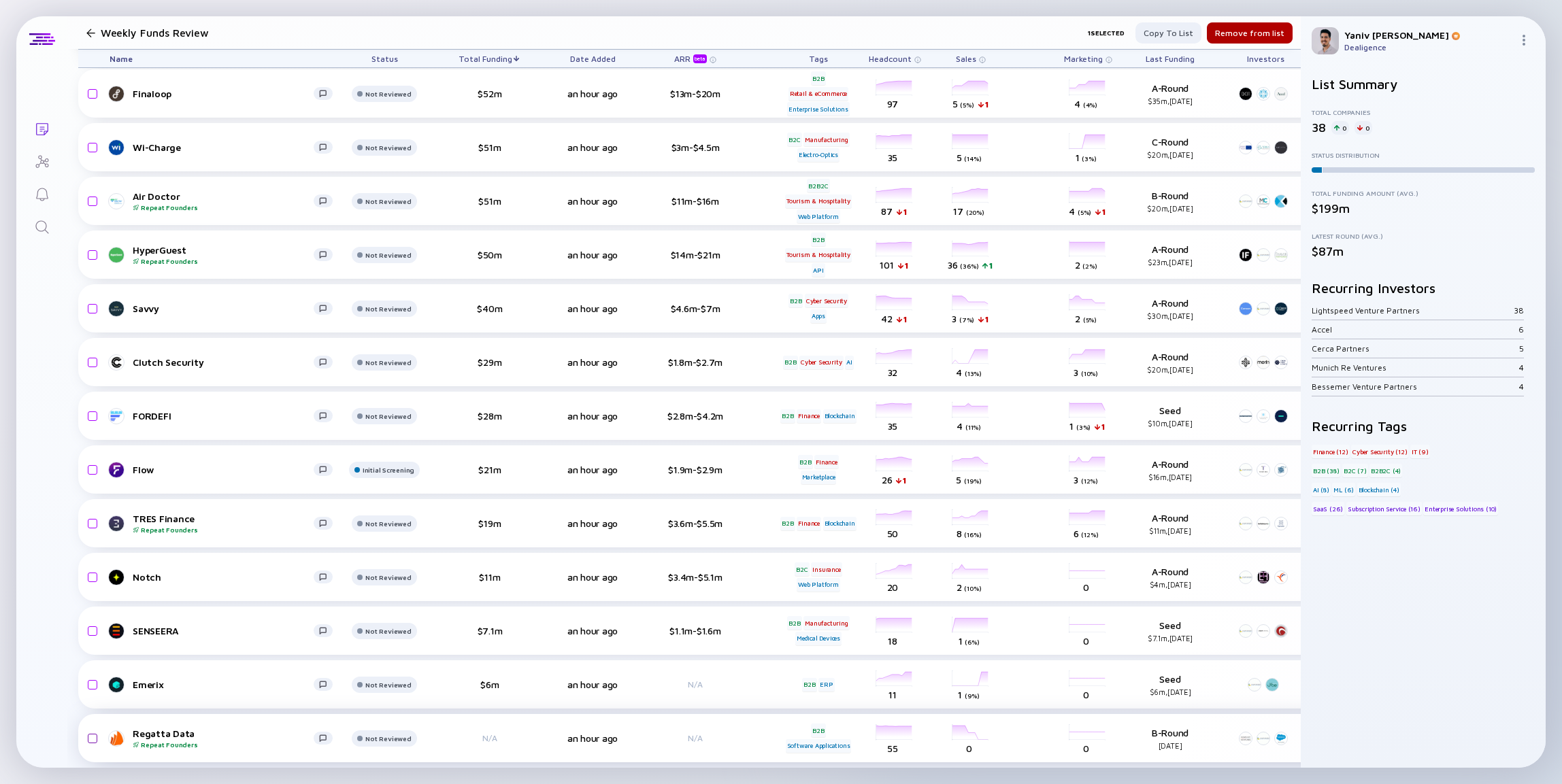
click at [98, 729] on input "checkbox" at bounding box center [91, 738] width 17 height 31
checkbox input "true"
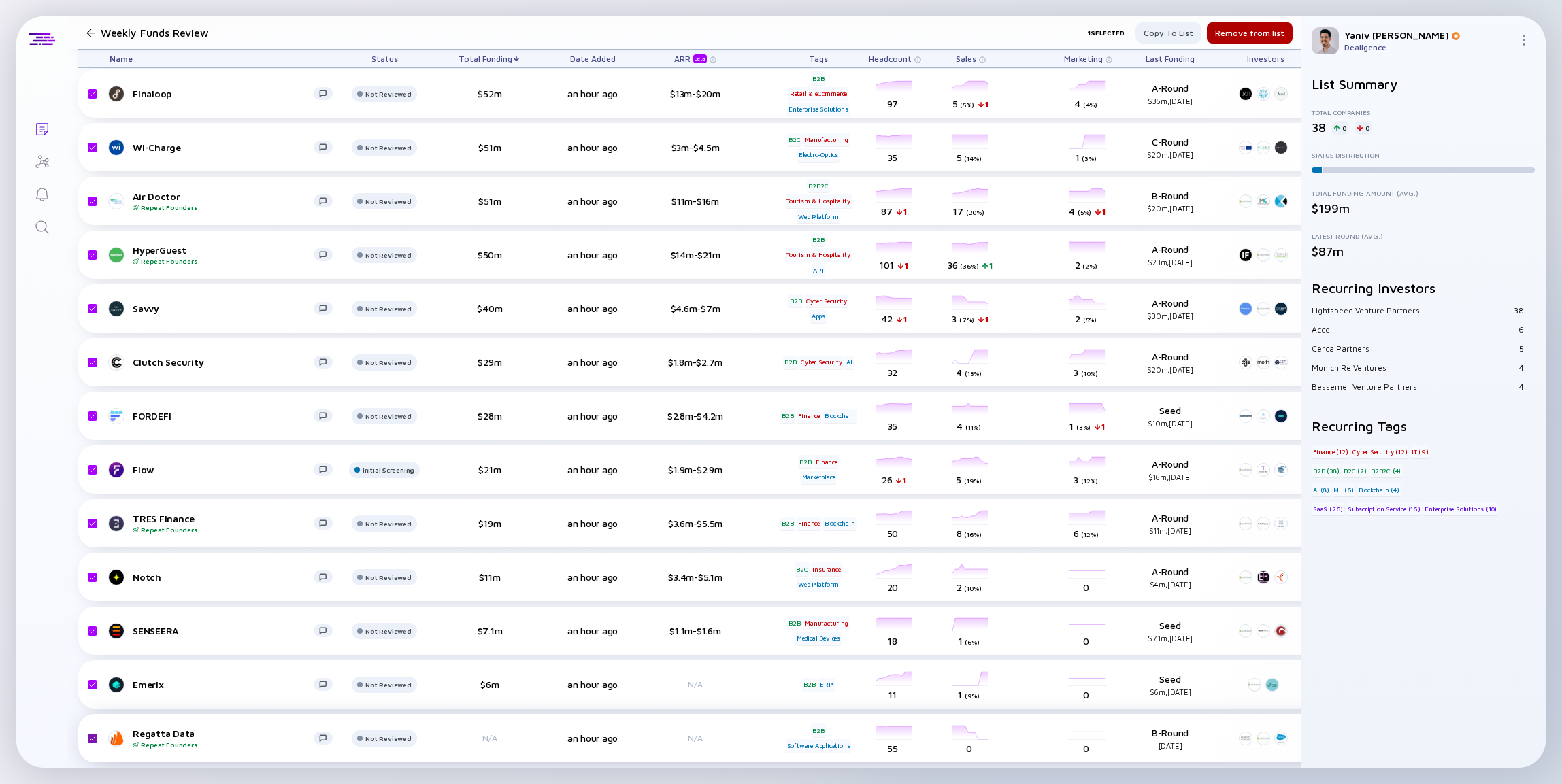
checkbox input "true"
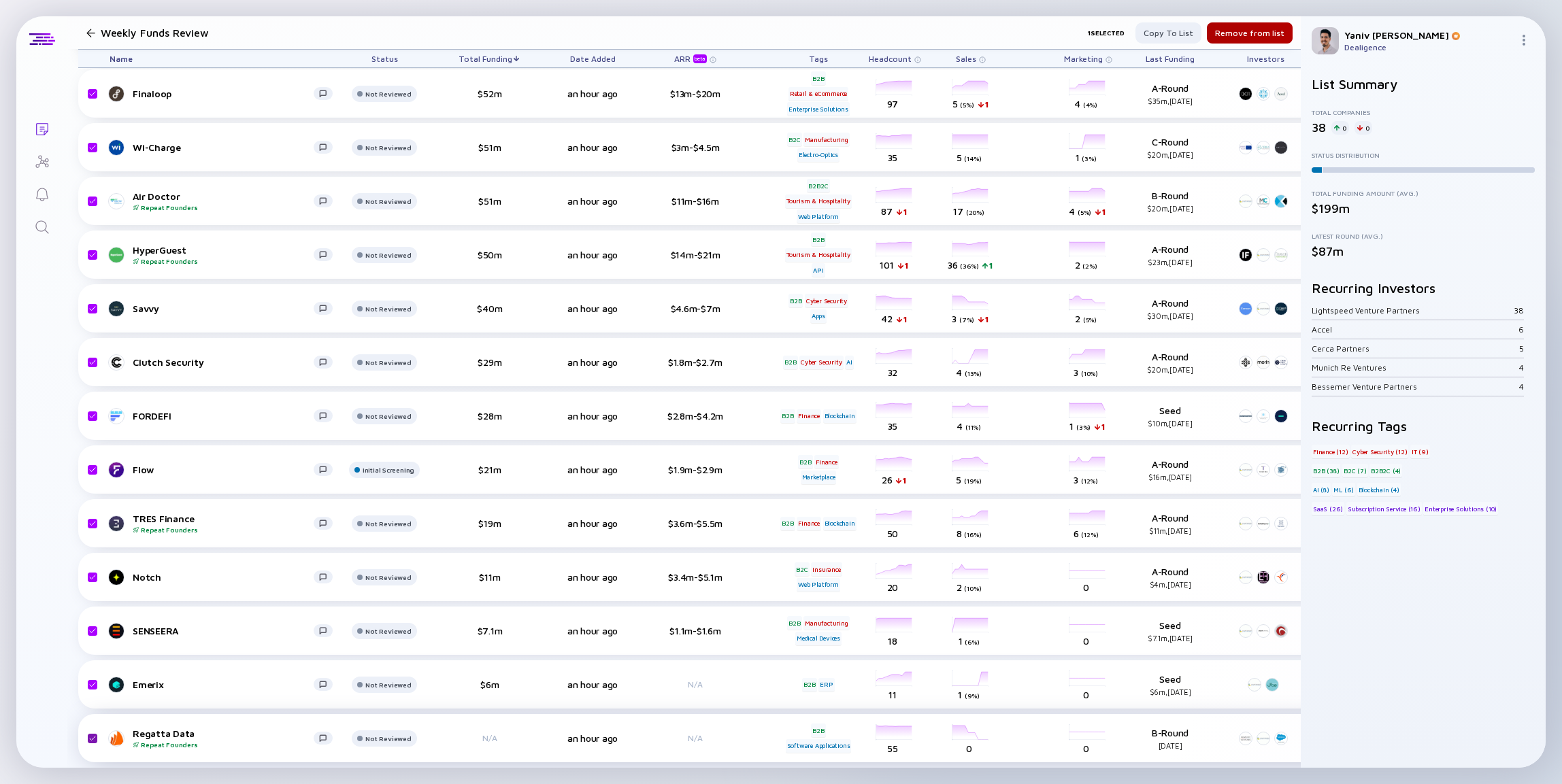
checkbox input "true"
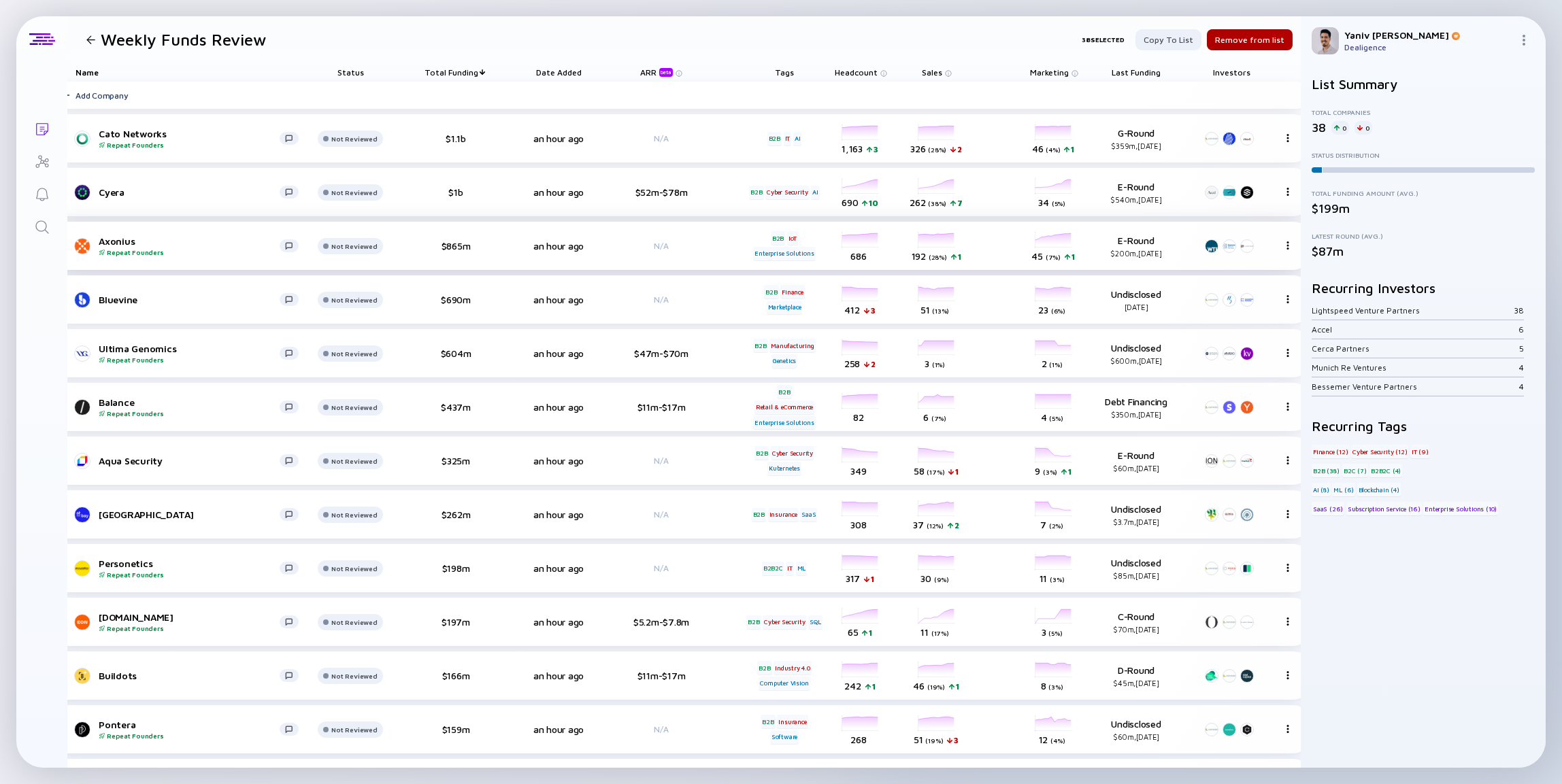
scroll to position [0, 0]
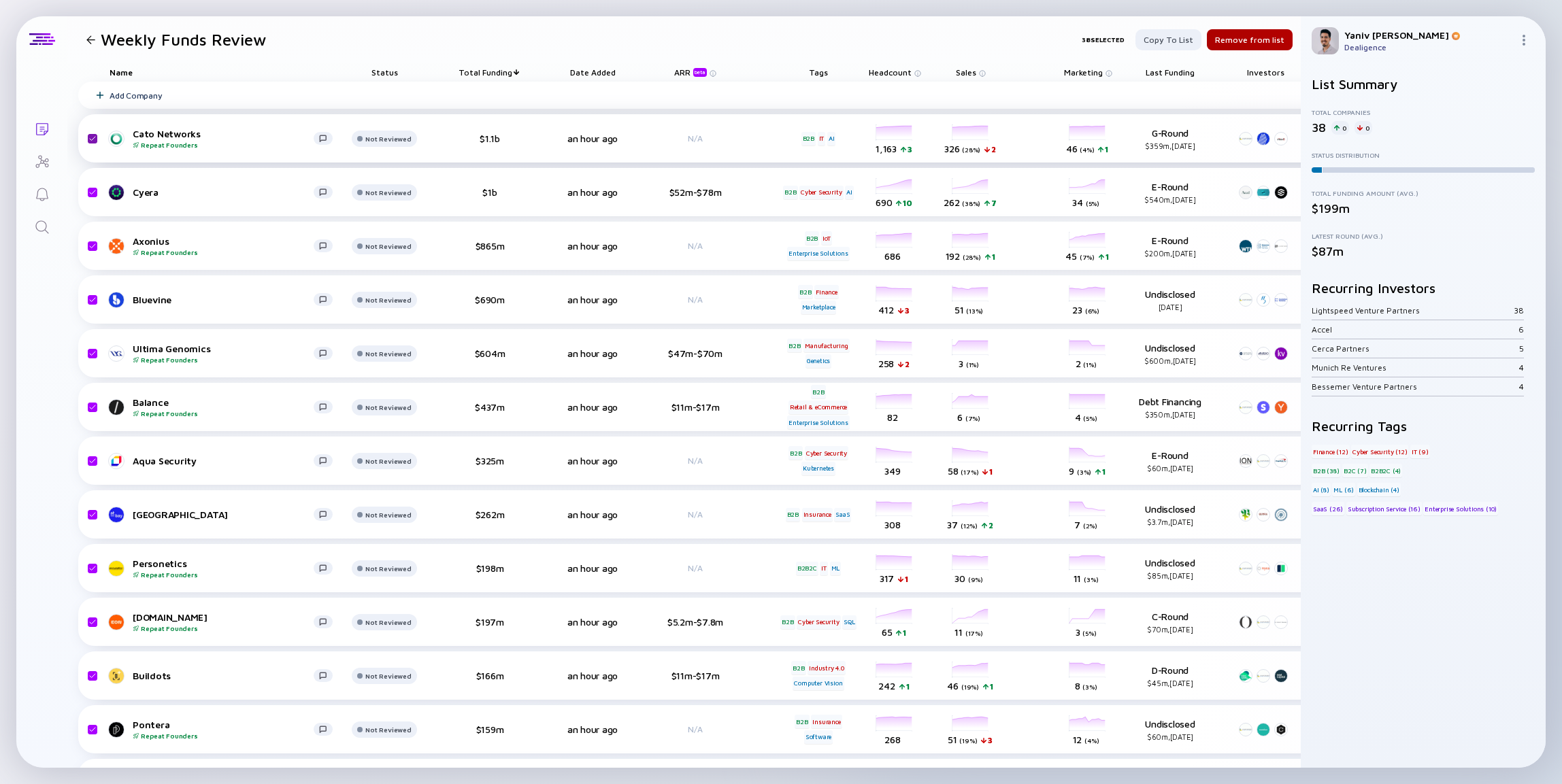
click at [93, 140] on input "checkbox" at bounding box center [91, 138] width 17 height 31
checkbox input "true"
checkbox input "false"
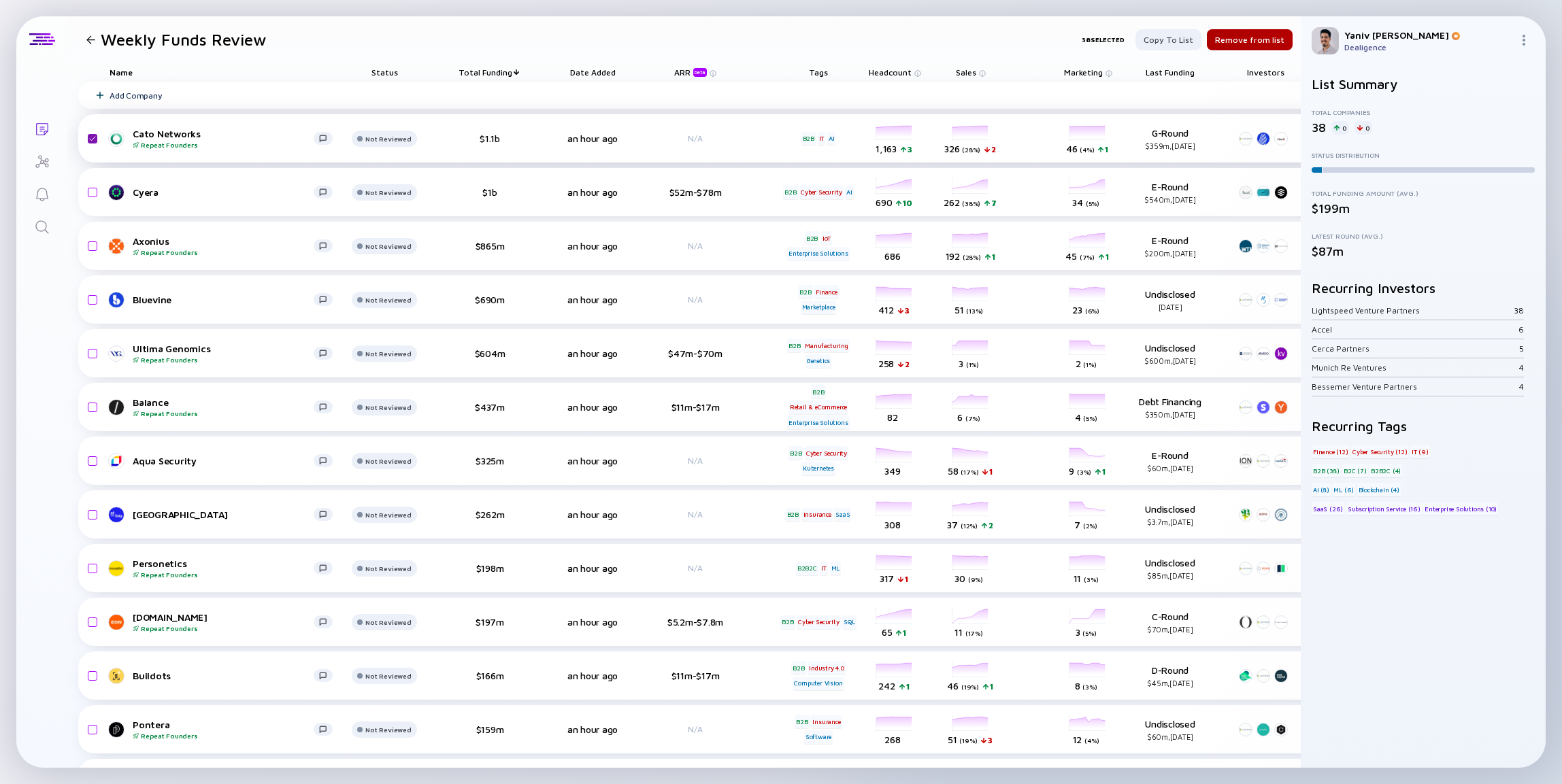
checkbox input "false"
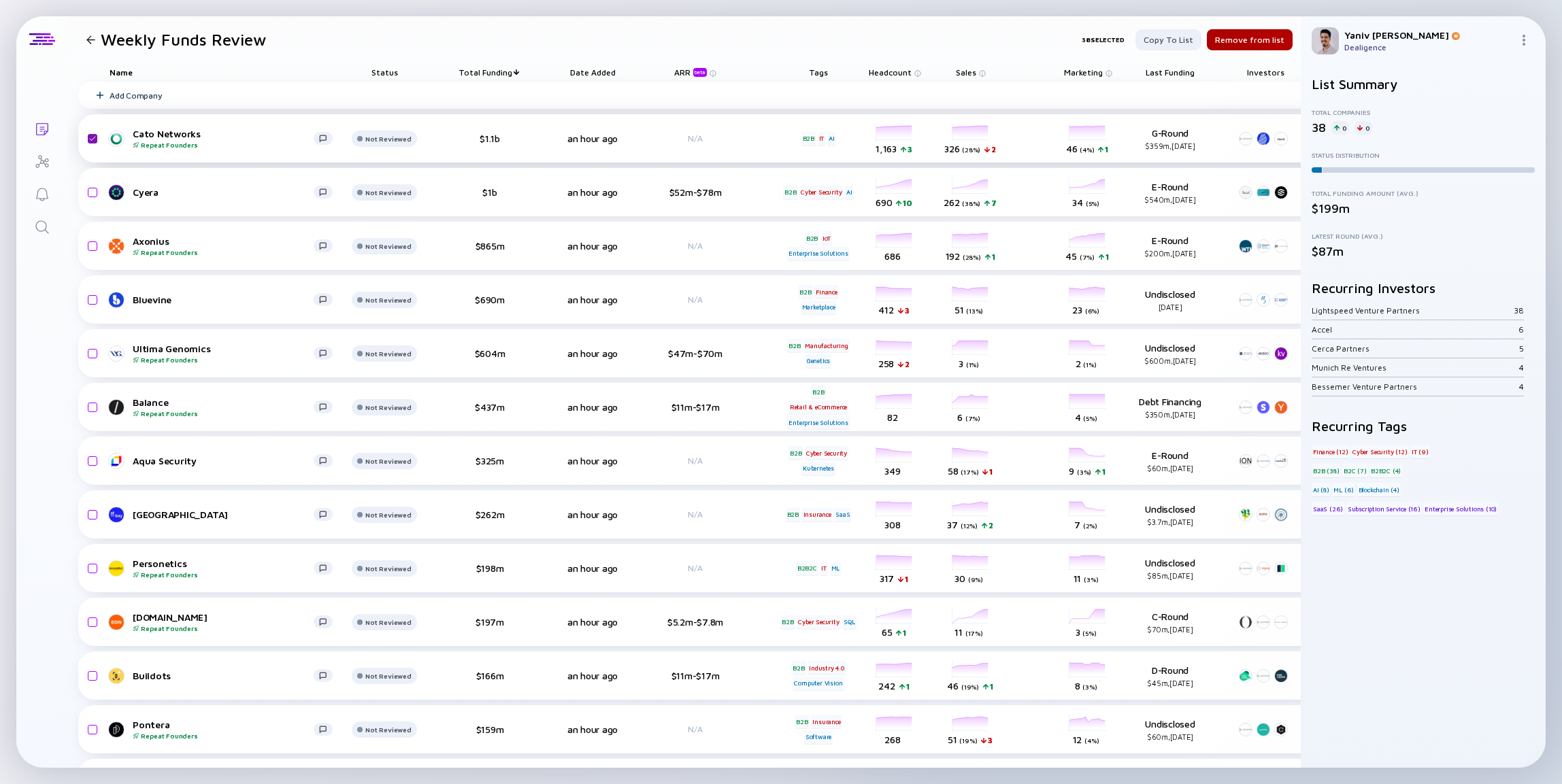
checkbox input "false"
click at [93, 142] on input "checkbox" at bounding box center [91, 138] width 17 height 31
checkbox input "false"
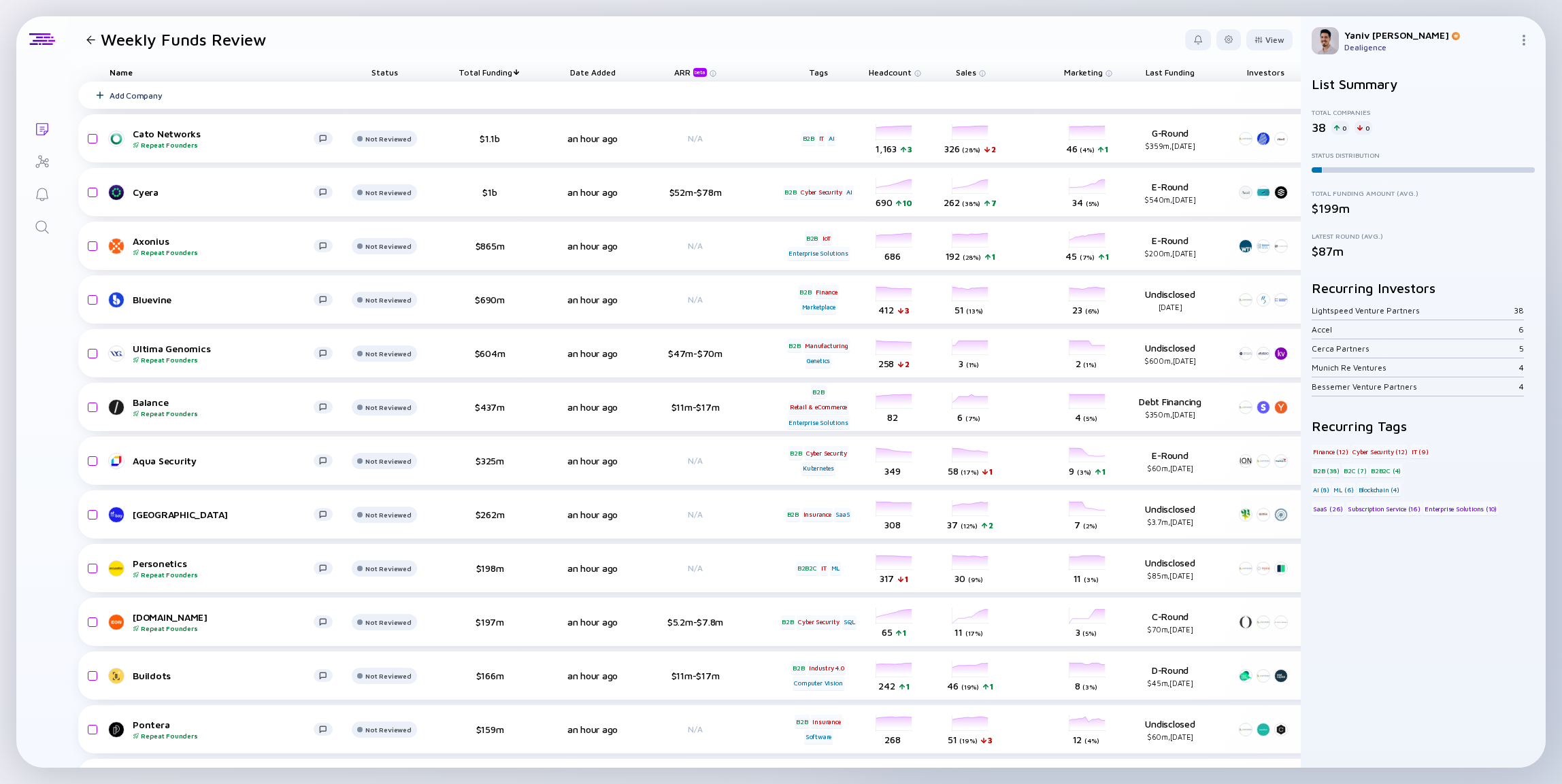
click at [279, 94] on div "Add Company" at bounding box center [711, 95] width 1265 height 27
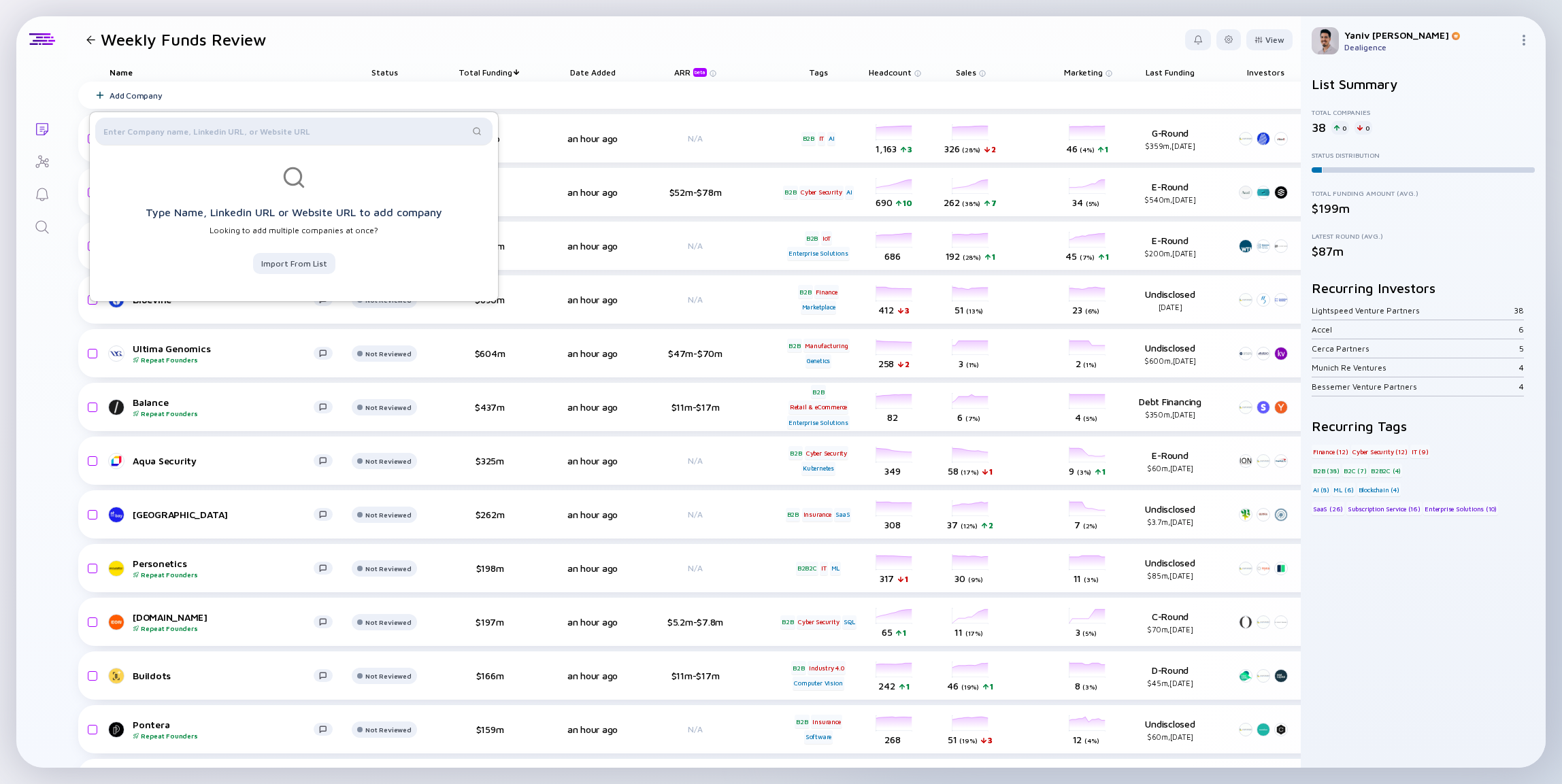
click at [280, 119] on div at bounding box center [294, 131] width 397 height 27
click at [271, 125] on input "text" at bounding box center [286, 131] width 365 height 14
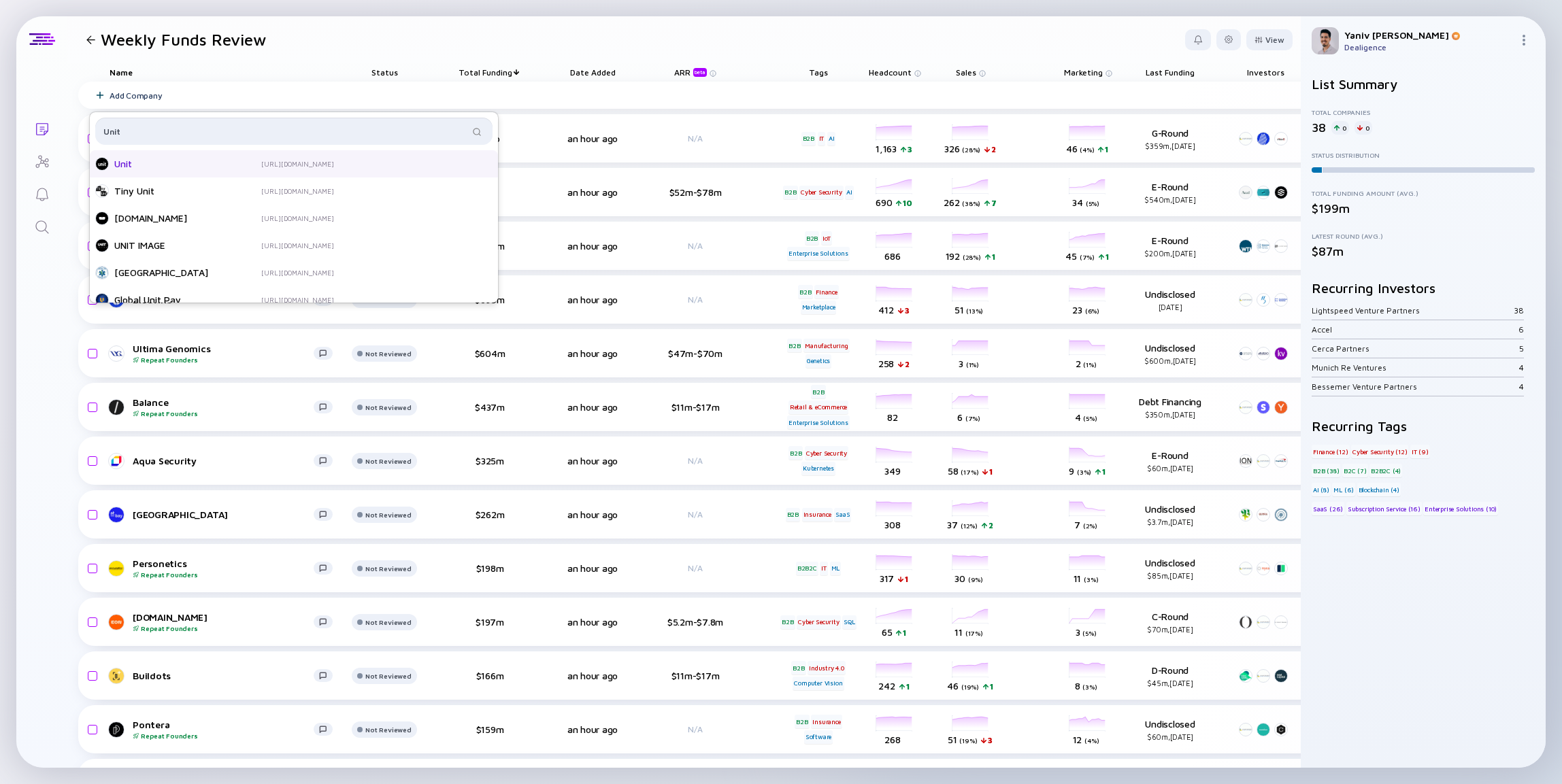
type input "Unit"
click at [185, 165] on div "Unit" at bounding box center [169, 164] width 109 height 14
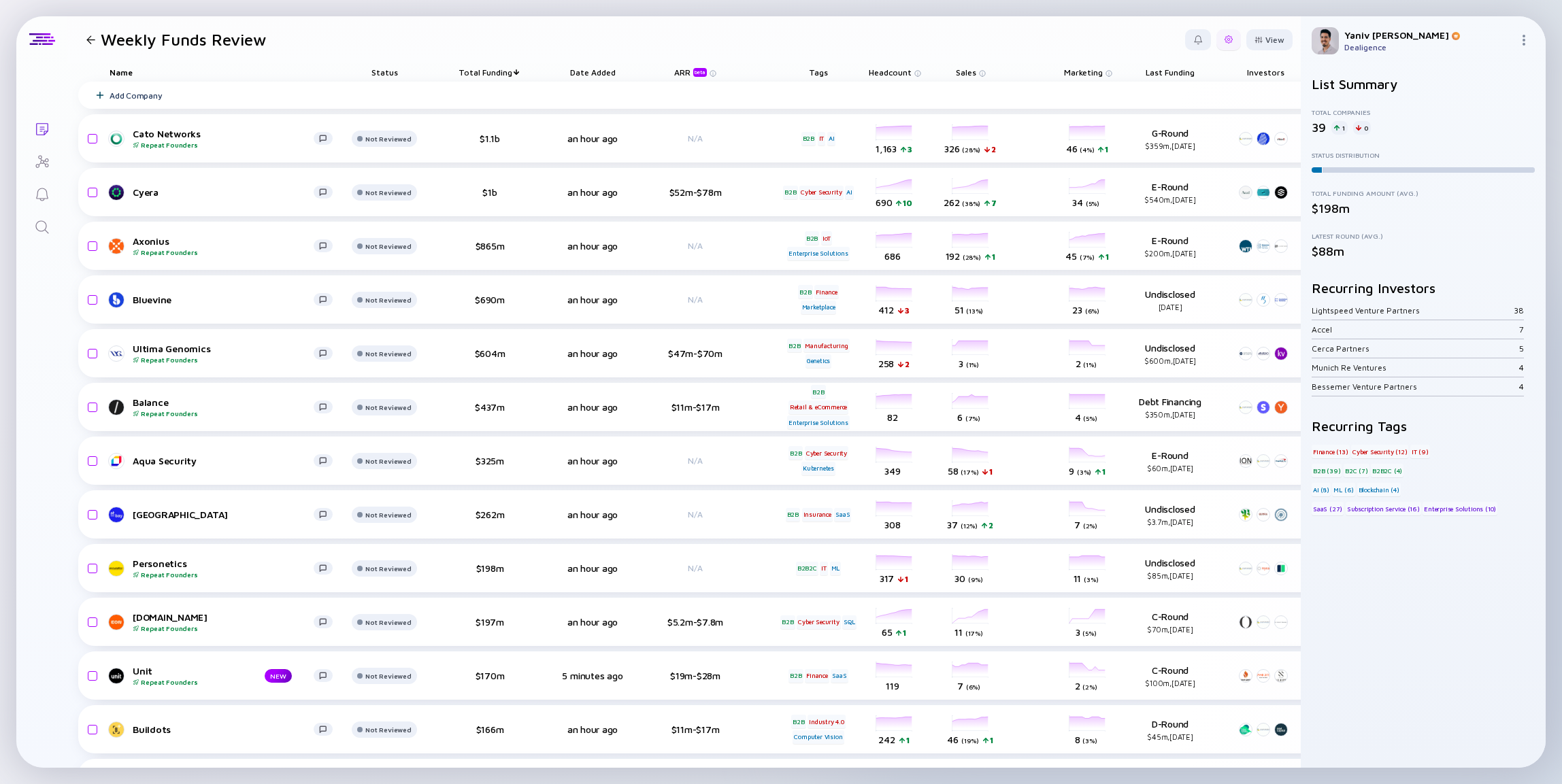
click at [1229, 39] on div at bounding box center [1228, 40] width 24 height 21
click at [1181, 154] on div "Edit Filter" at bounding box center [1187, 149] width 85 height 27
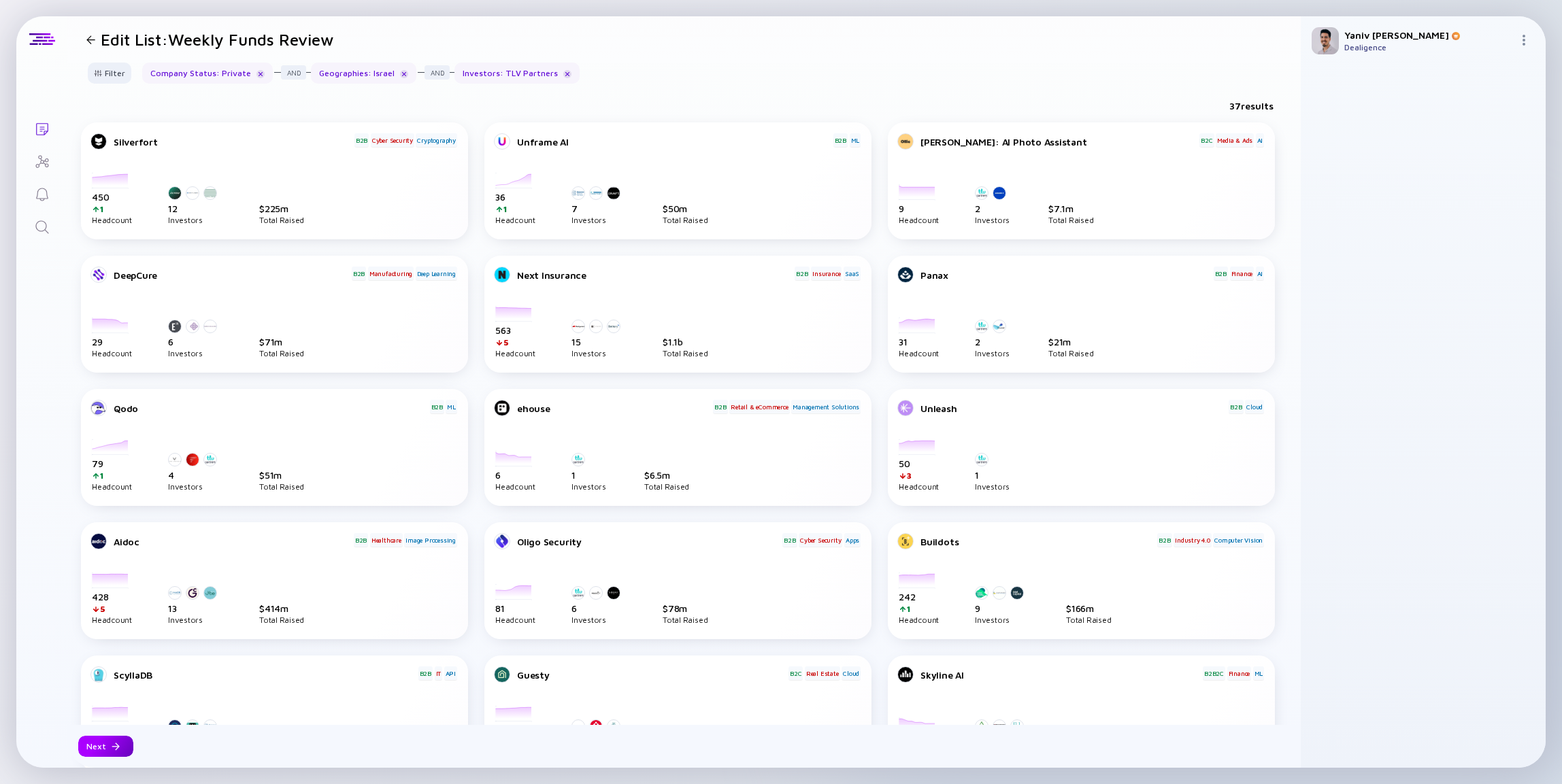
click at [114, 740] on div "Next" at bounding box center [106, 747] width 55 height 21
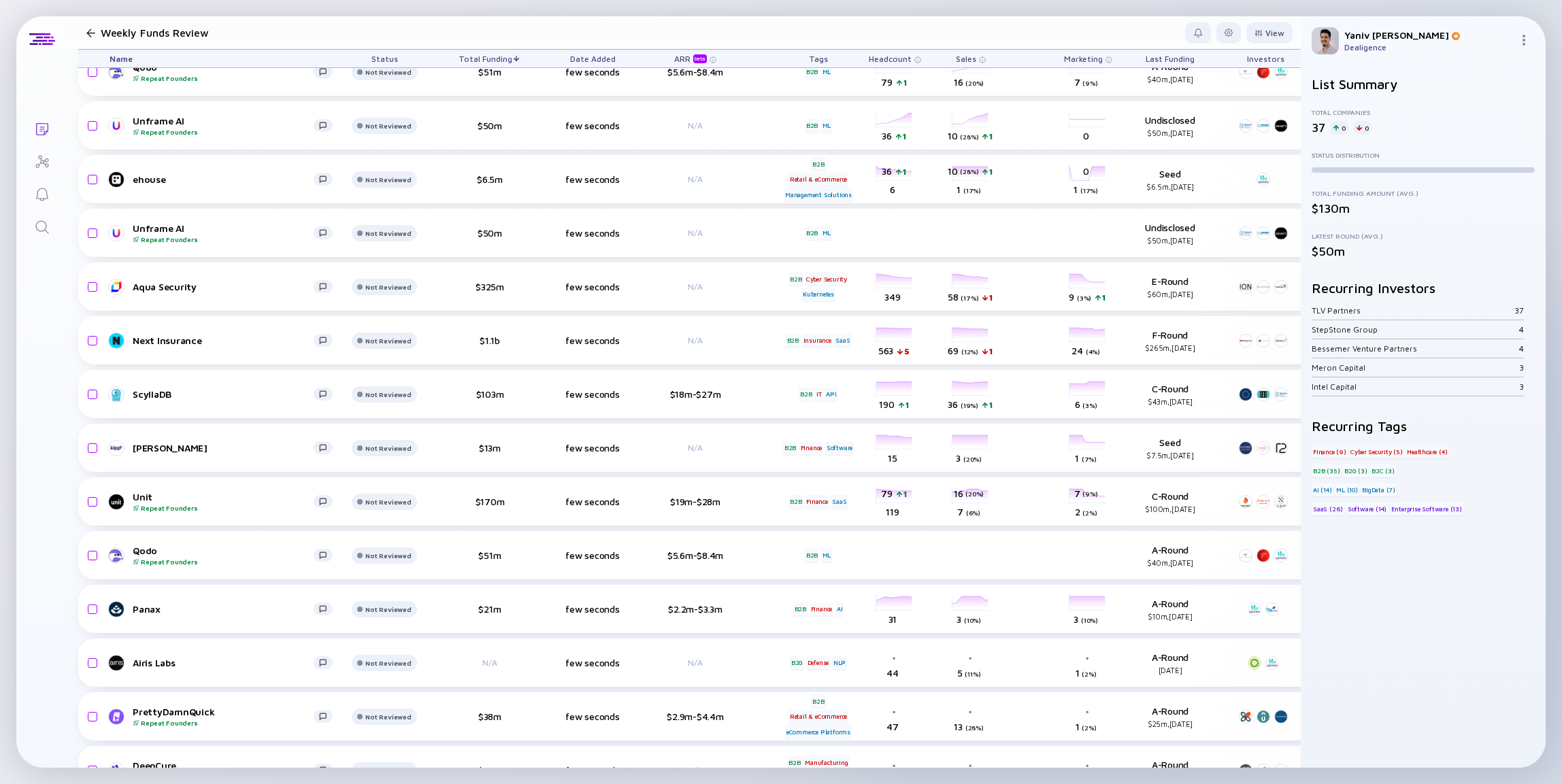
scroll to position [1035, 0]
